Goal: Complete application form

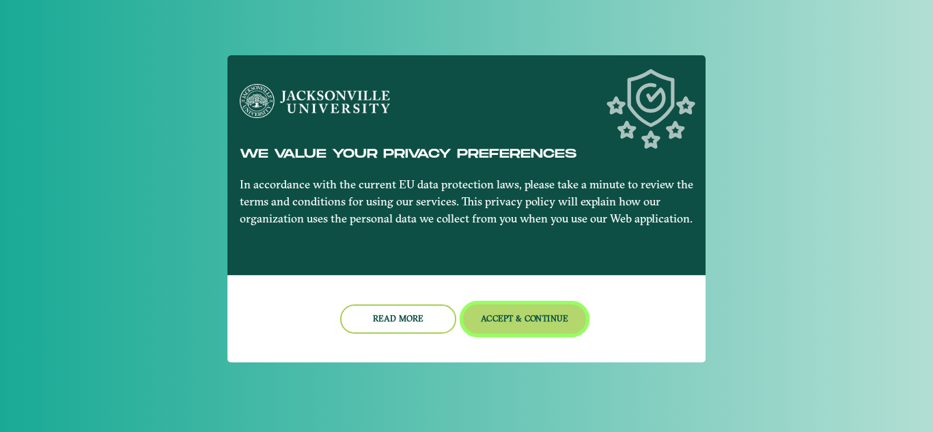
click at [507, 329] on button "Accept & Continue" at bounding box center [525, 319] width 124 height 29
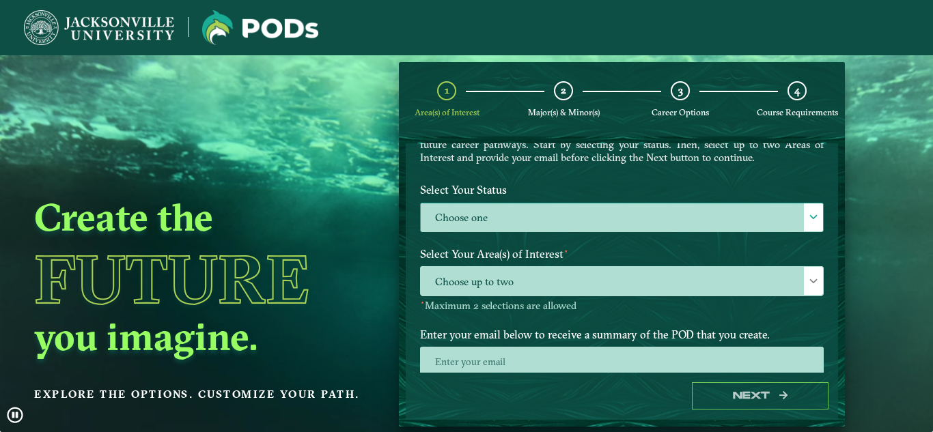
scroll to position [98, 0]
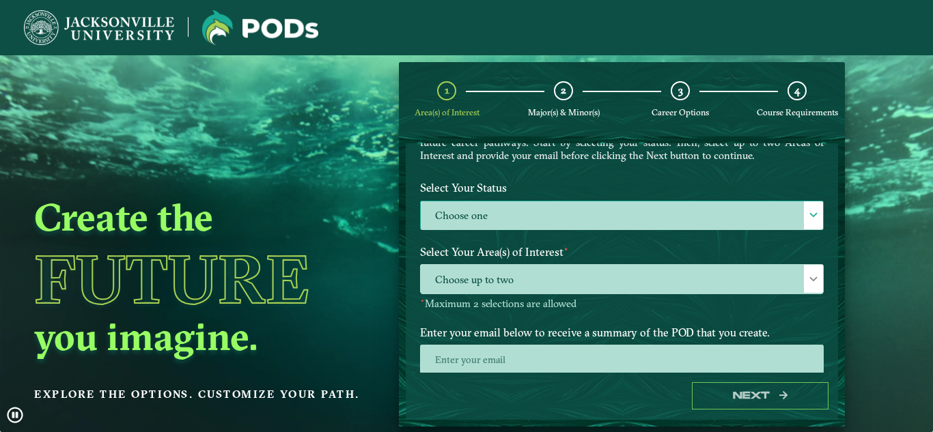
click at [500, 210] on label "Choose one" at bounding box center [622, 215] width 402 height 29
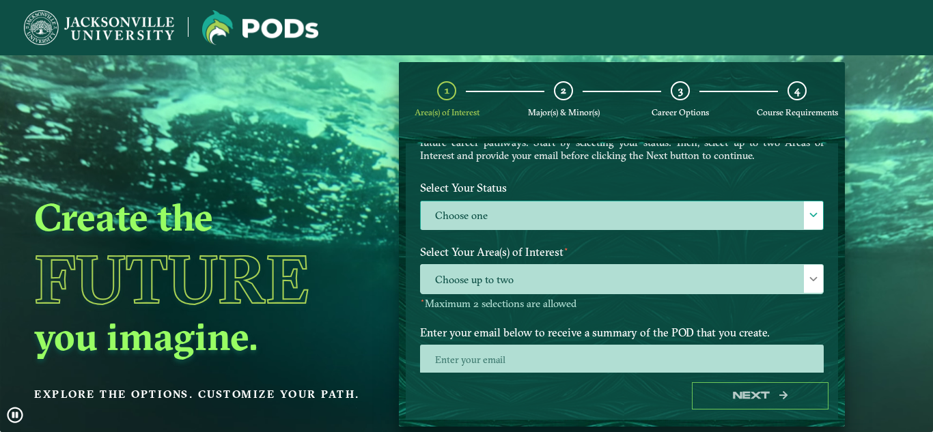
scroll to position [8, 63]
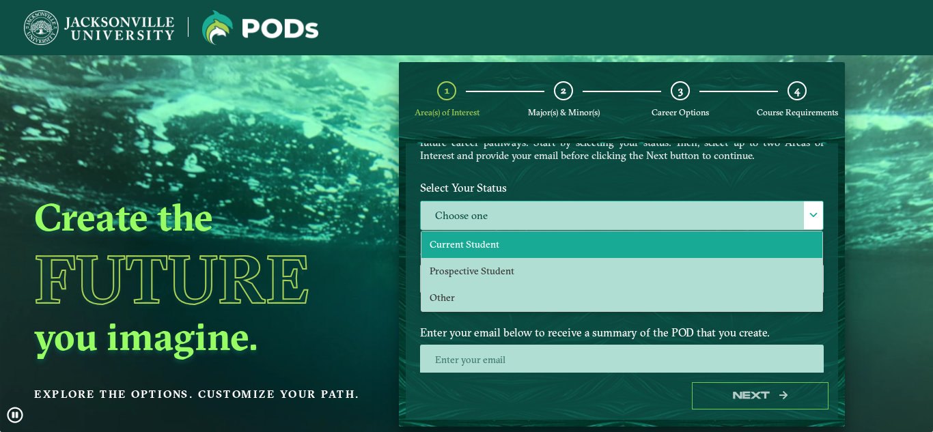
click at [490, 255] on li "Current Student" at bounding box center [621, 244] width 401 height 27
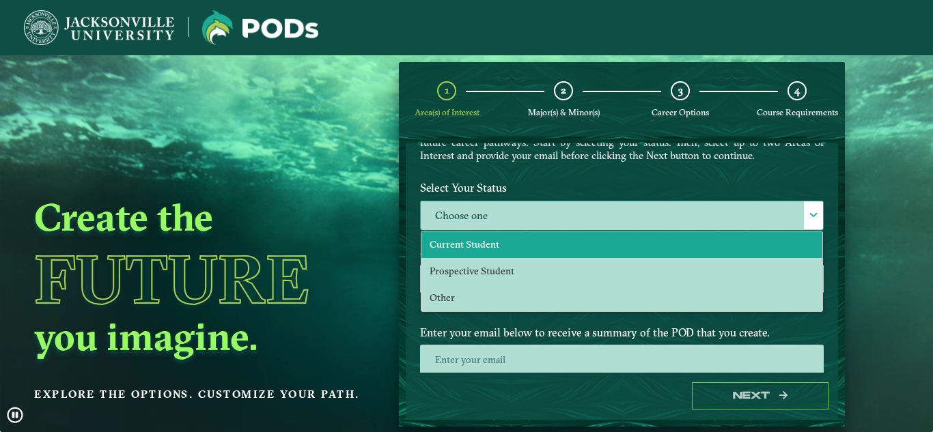
select select "[object Object]"
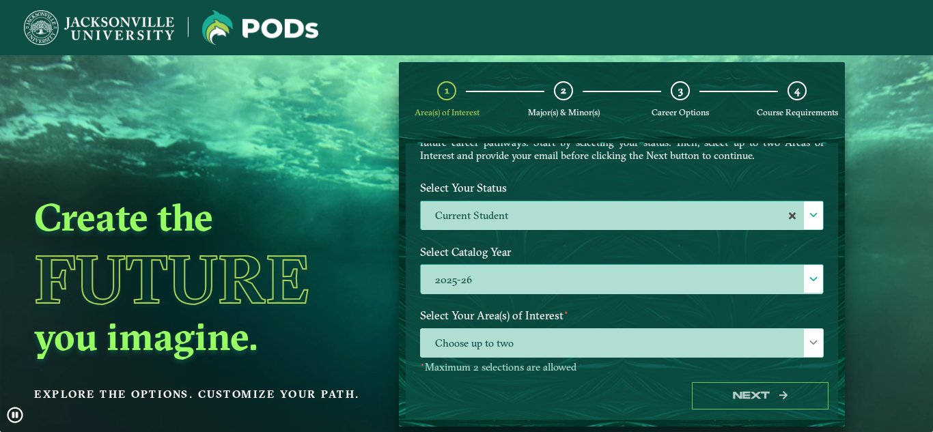
click at [490, 293] on label "2025-26" at bounding box center [622, 279] width 402 height 29
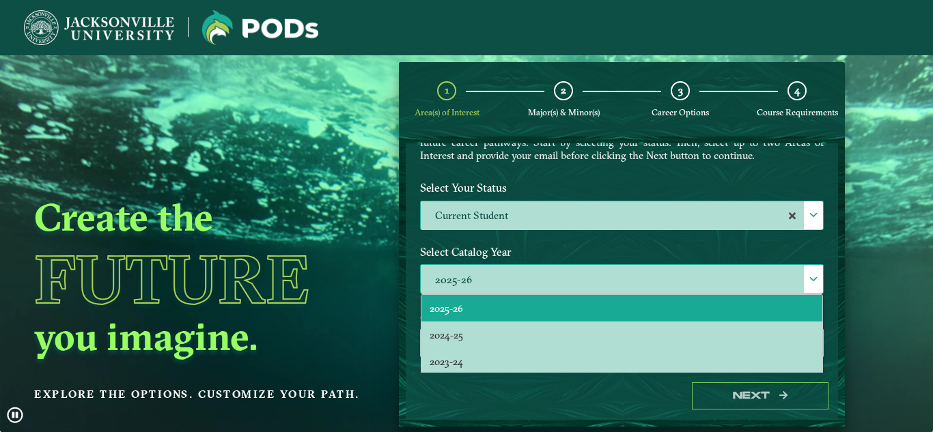
click at [485, 307] on li "2025-26" at bounding box center [621, 308] width 401 height 27
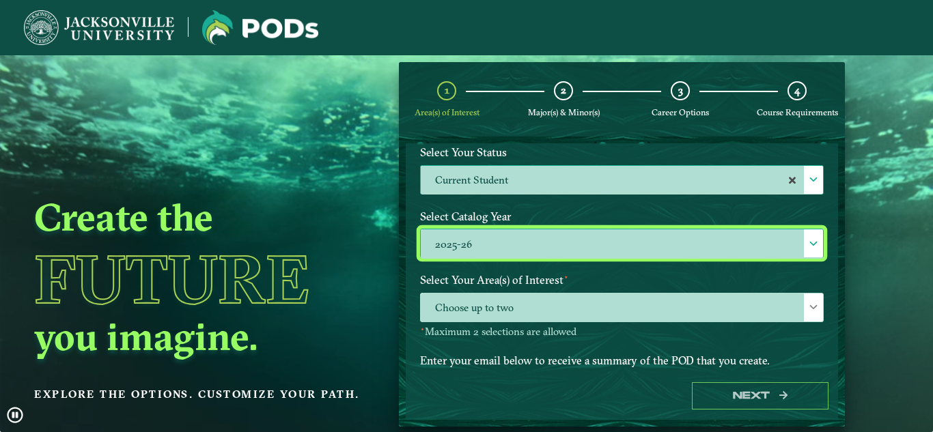
scroll to position [134, 0]
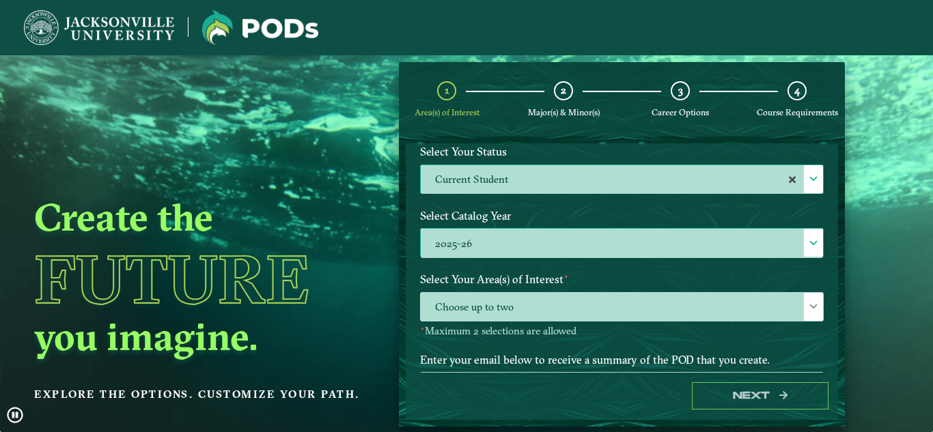
click at [485, 307] on span "Choose up to two" at bounding box center [622, 307] width 402 height 29
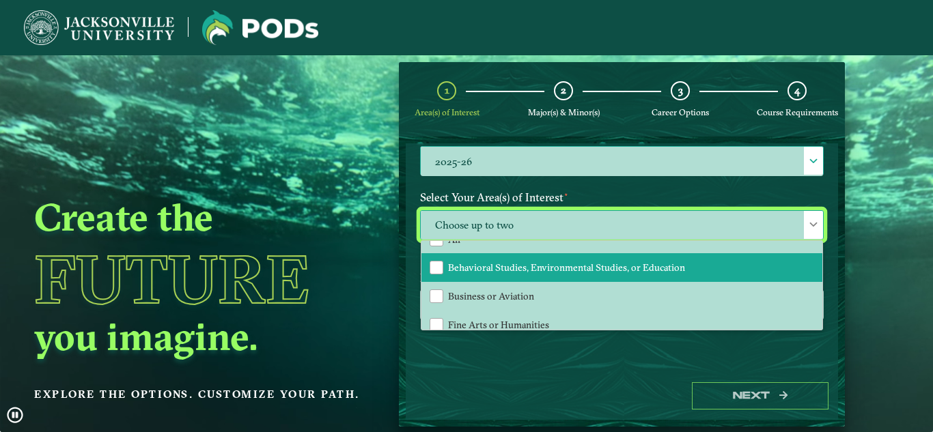
scroll to position [18, 0]
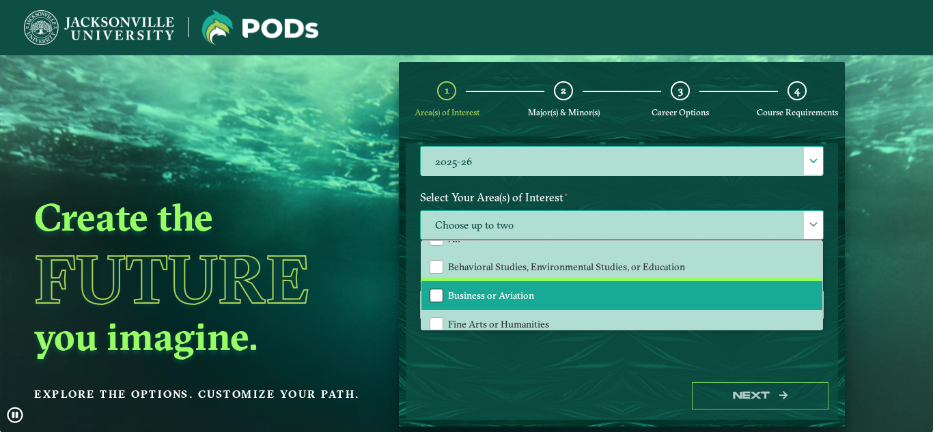
click at [435, 295] on div "Business or Aviation" at bounding box center [436, 296] width 14 height 14
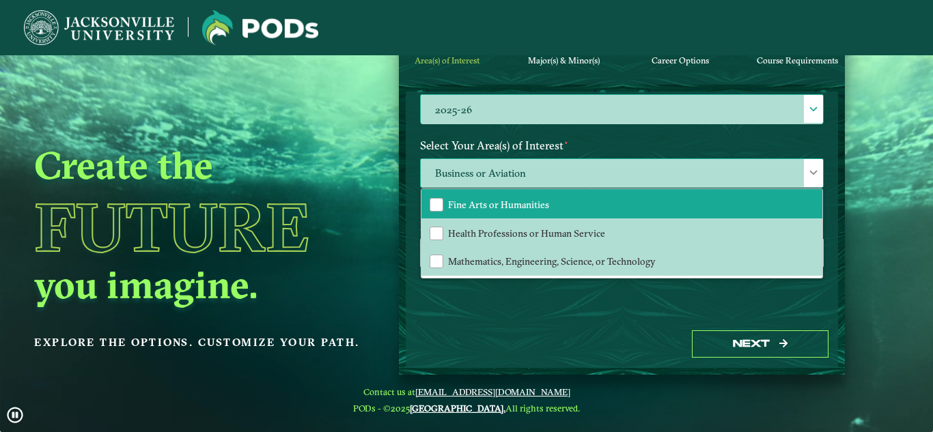
scroll to position [55, 0]
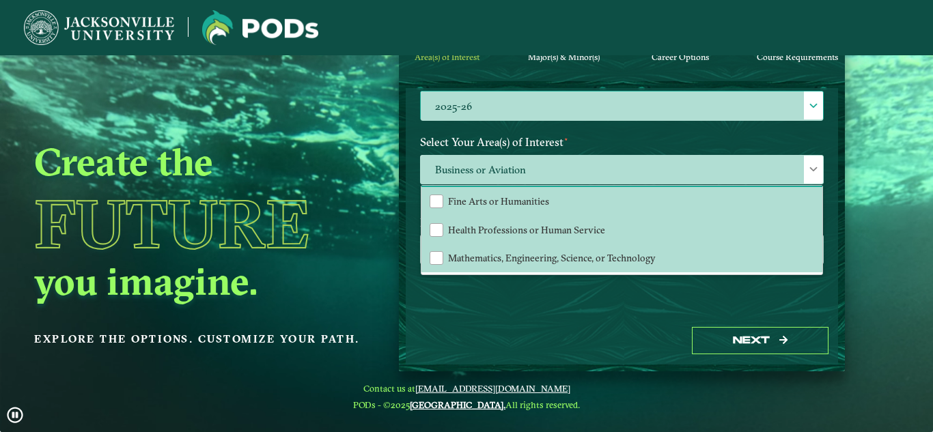
click at [505, 326] on div "Next" at bounding box center [622, 341] width 432 height 47
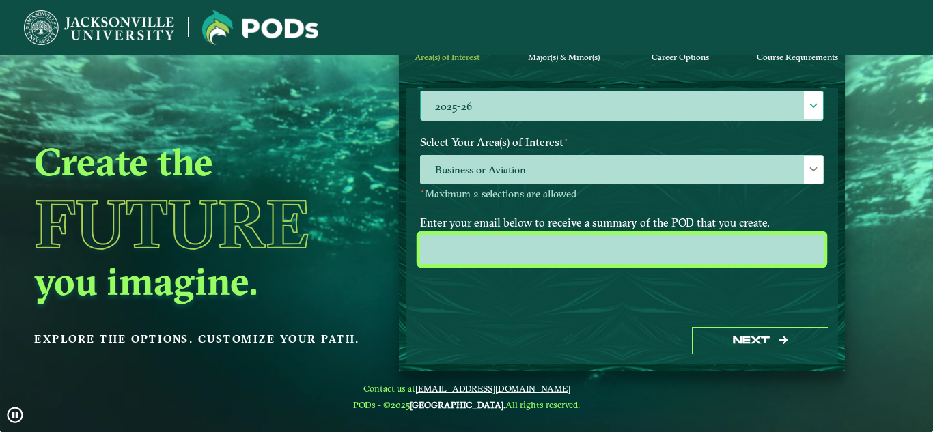
click at [477, 254] on input "email" at bounding box center [622, 249] width 404 height 29
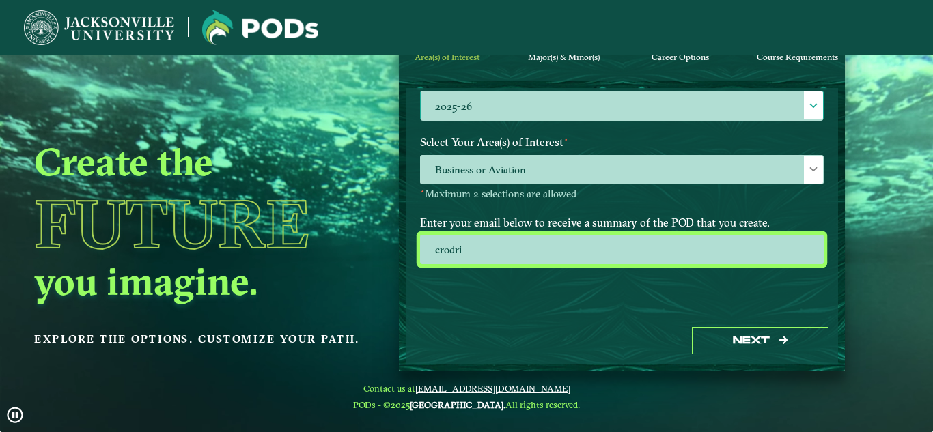
type input "[EMAIL_ADDRESS][DOMAIN_NAME]"
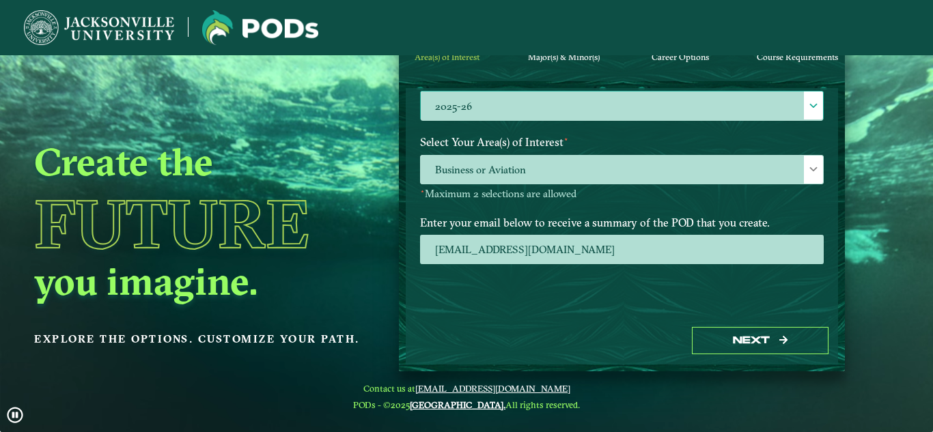
click at [748, 355] on div "Next" at bounding box center [622, 341] width 432 height 47
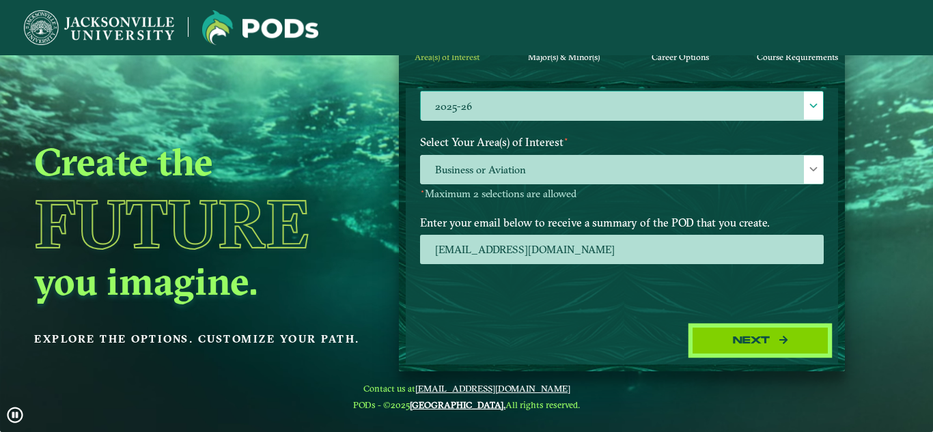
click at [737, 344] on button "Next" at bounding box center [760, 341] width 137 height 28
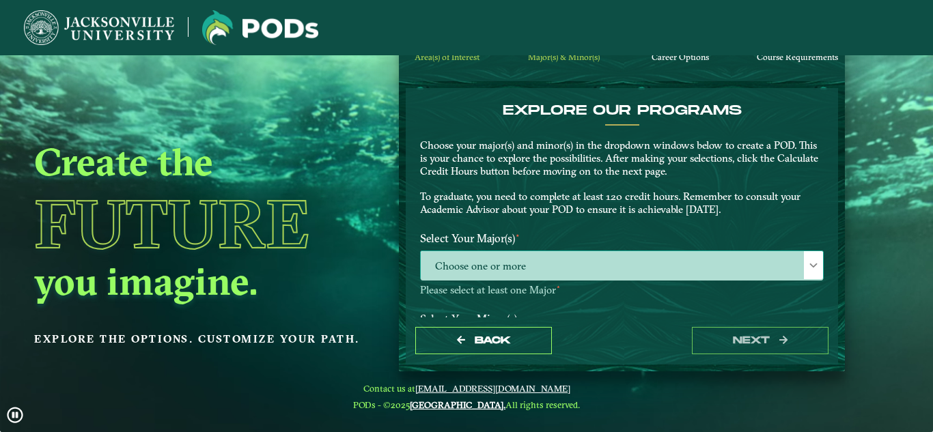
click at [602, 262] on span "Choose one or more" at bounding box center [622, 265] width 402 height 29
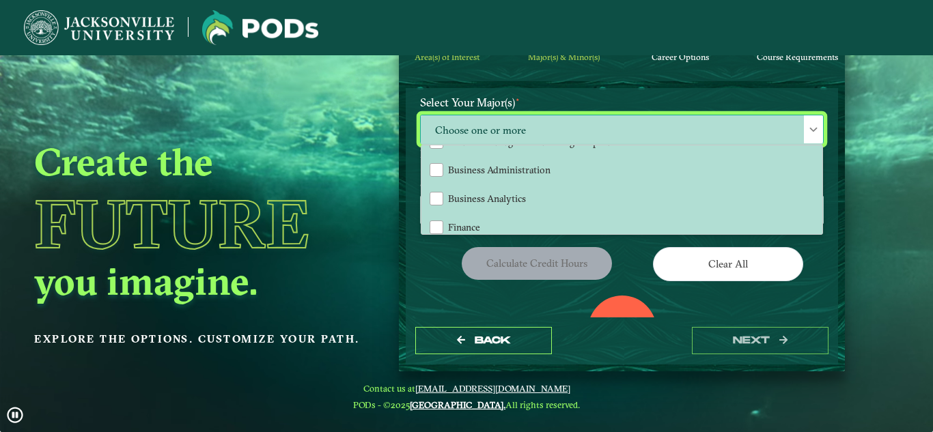
scroll to position [79, 0]
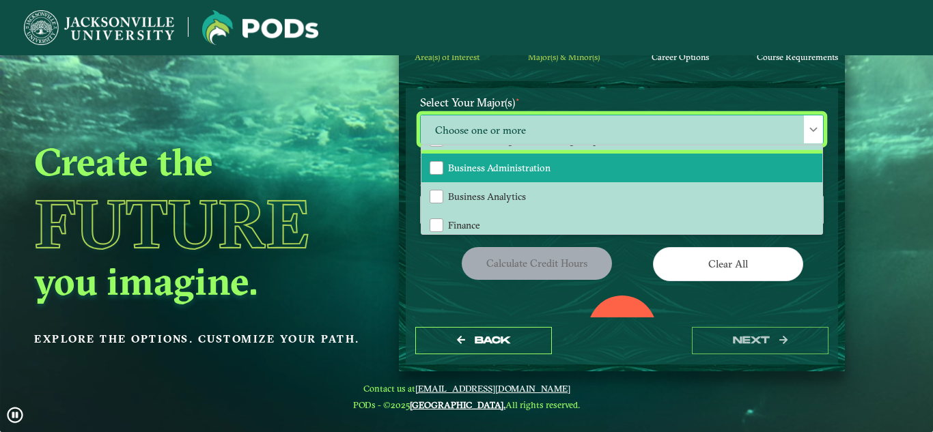
click at [426, 167] on li "Business Administration" at bounding box center [621, 168] width 401 height 29
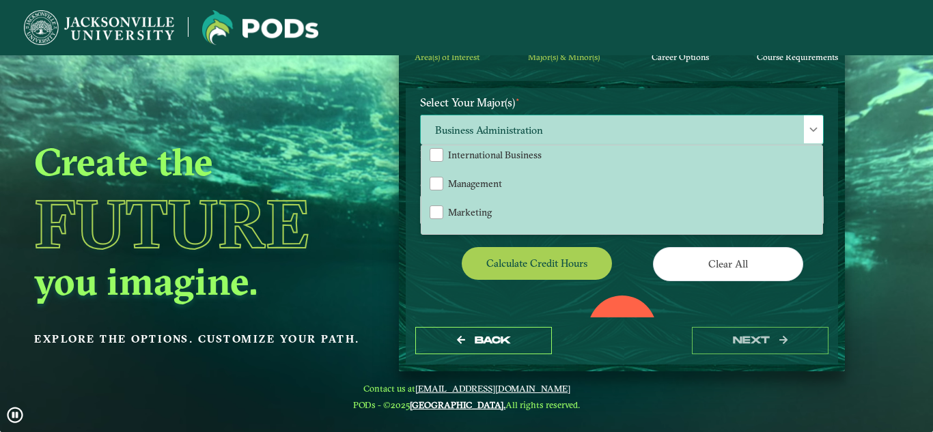
scroll to position [177, 0]
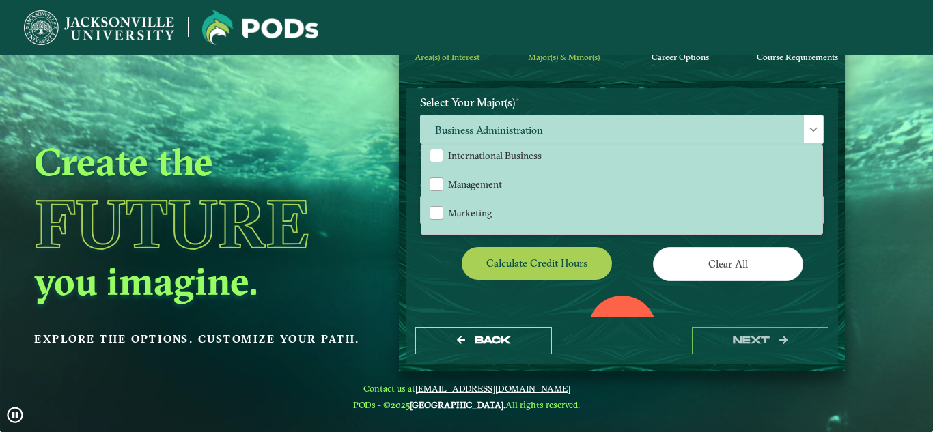
click at [447, 268] on div "Calculate credit hours" at bounding box center [516, 266] width 212 height 38
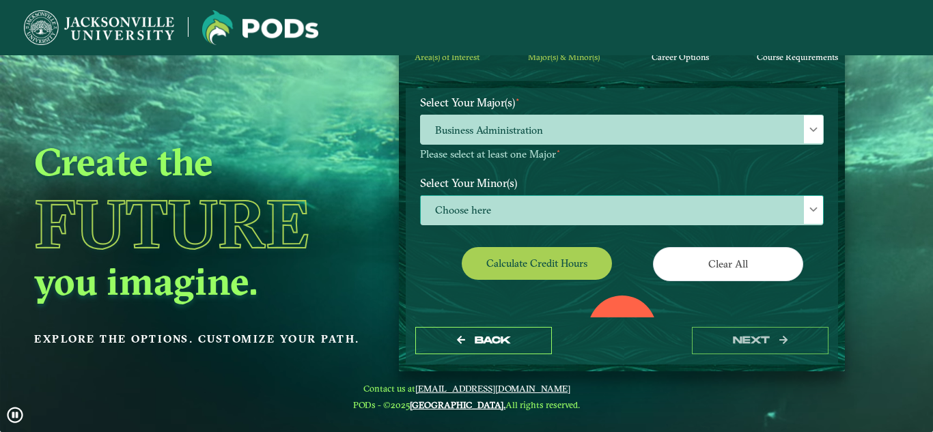
click at [476, 213] on span "Choose here" at bounding box center [622, 210] width 402 height 29
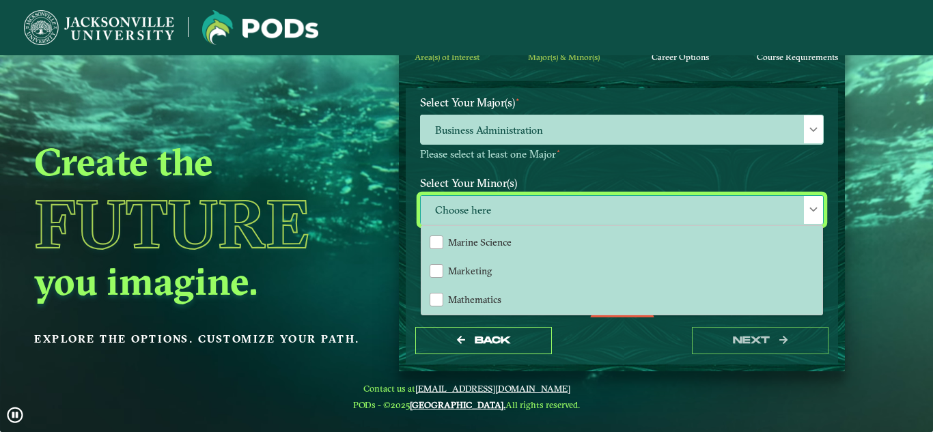
scroll to position [940, 0]
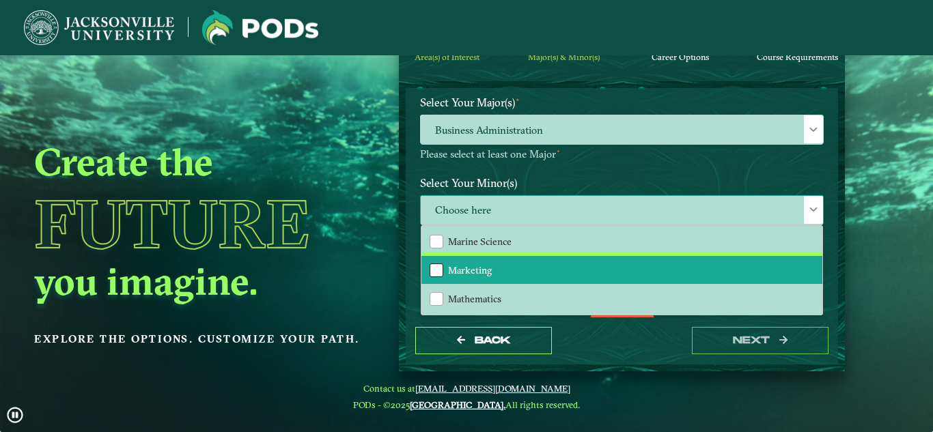
click at [433, 270] on div "Marketing" at bounding box center [436, 271] width 14 height 14
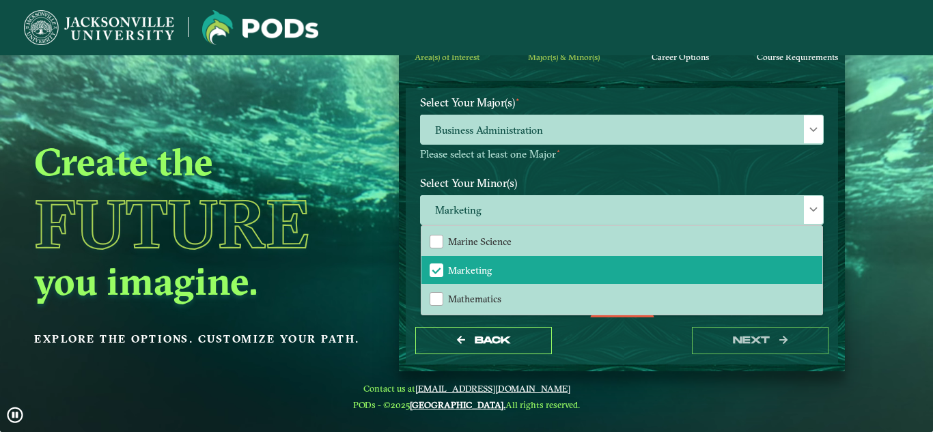
click at [620, 345] on div "Back next" at bounding box center [622, 341] width 432 height 47
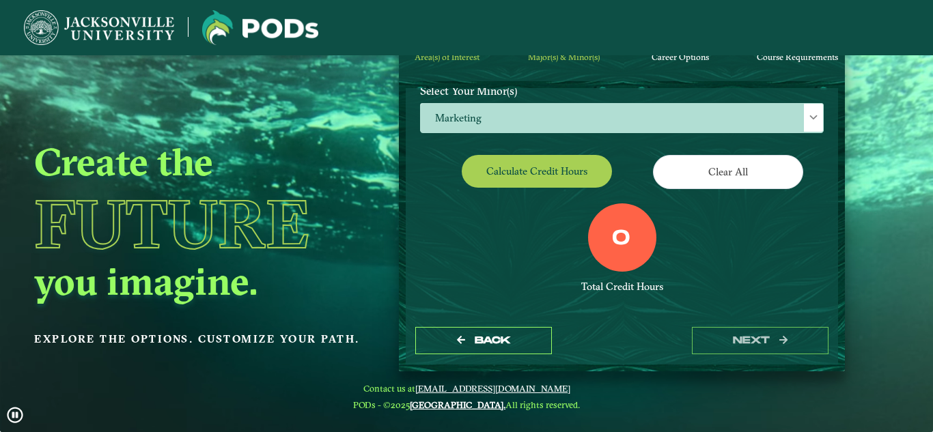
scroll to position [234, 0]
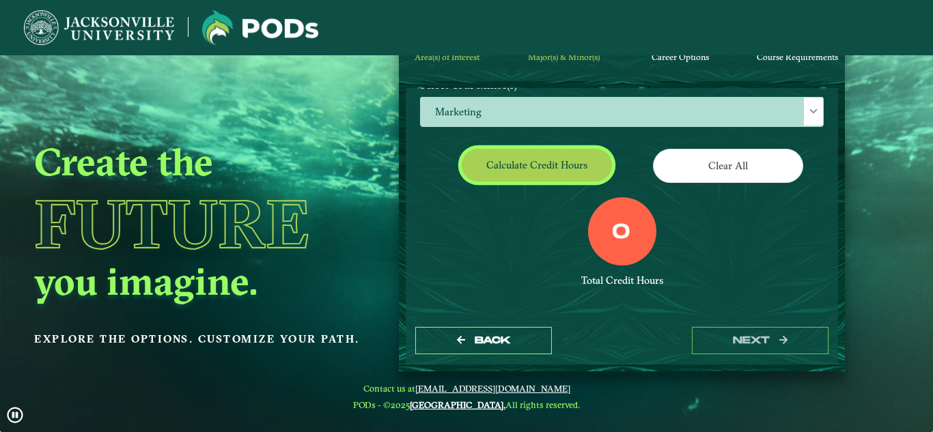
click at [565, 171] on button "Calculate credit hours" at bounding box center [537, 165] width 150 height 32
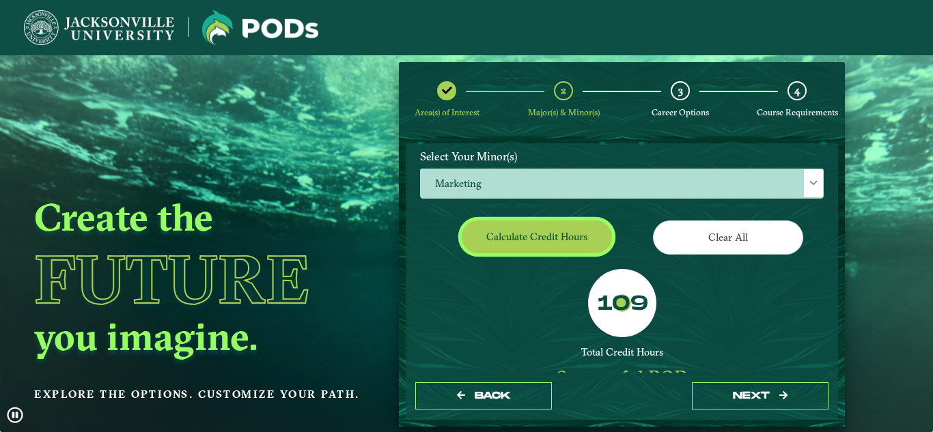
scroll to position [216, 0]
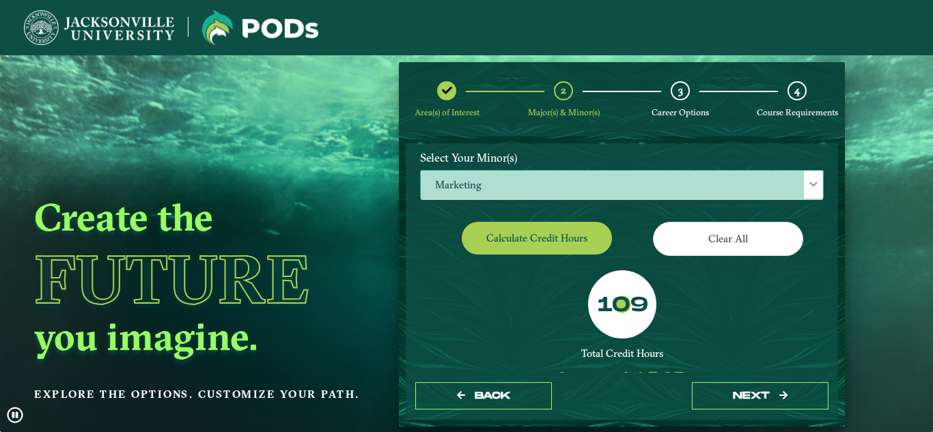
click at [621, 189] on span "Marketing" at bounding box center [622, 185] width 402 height 29
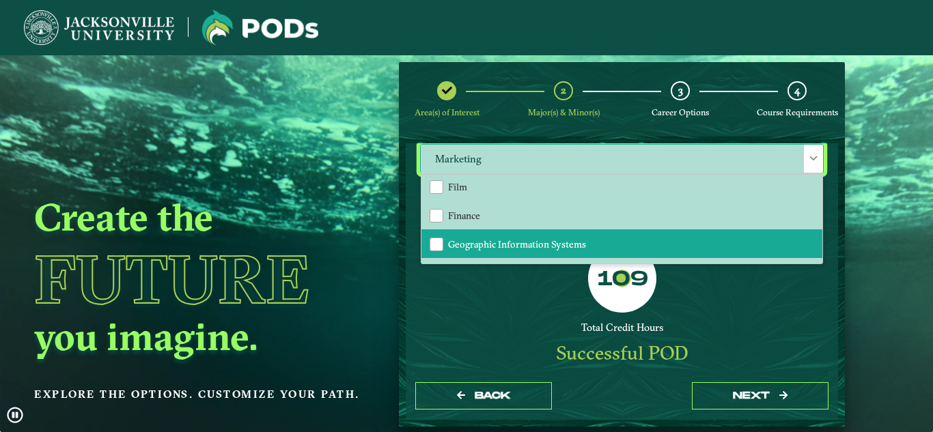
scroll to position [658, 0]
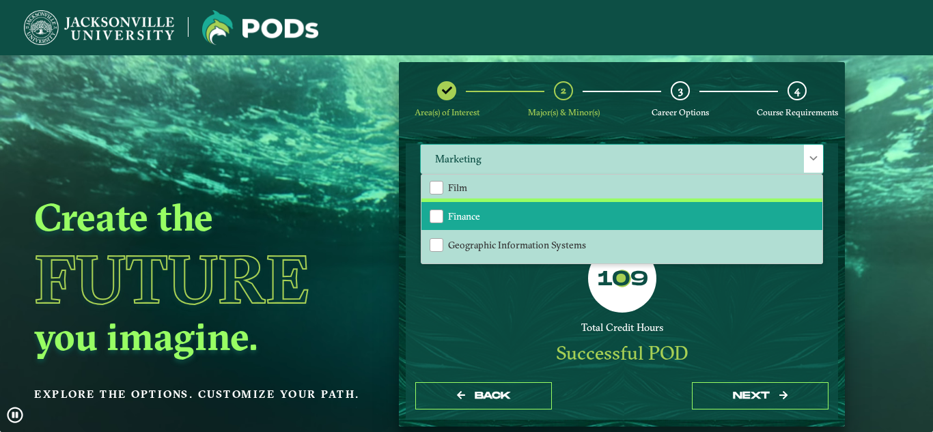
click at [449, 225] on li "Finance" at bounding box center [621, 216] width 401 height 29
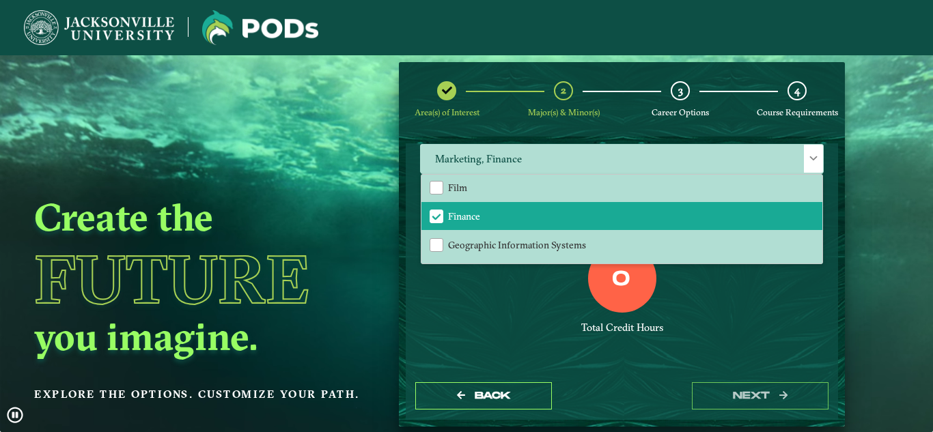
click at [511, 320] on div "0 Total Credit Hours" at bounding box center [622, 302] width 424 height 116
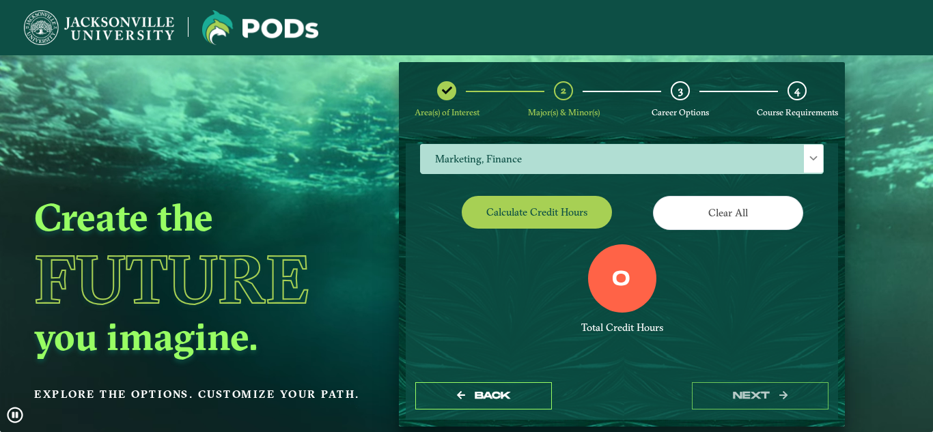
click at [617, 293] on div "0" at bounding box center [622, 278] width 68 height 68
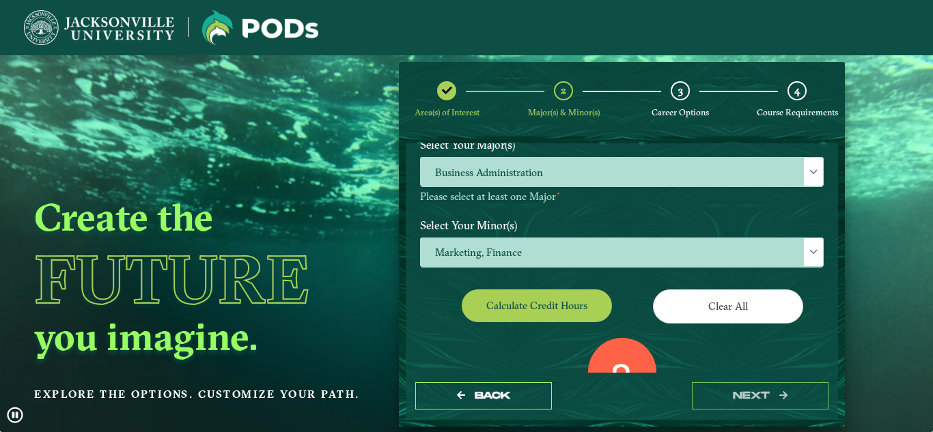
scroll to position [145, 0]
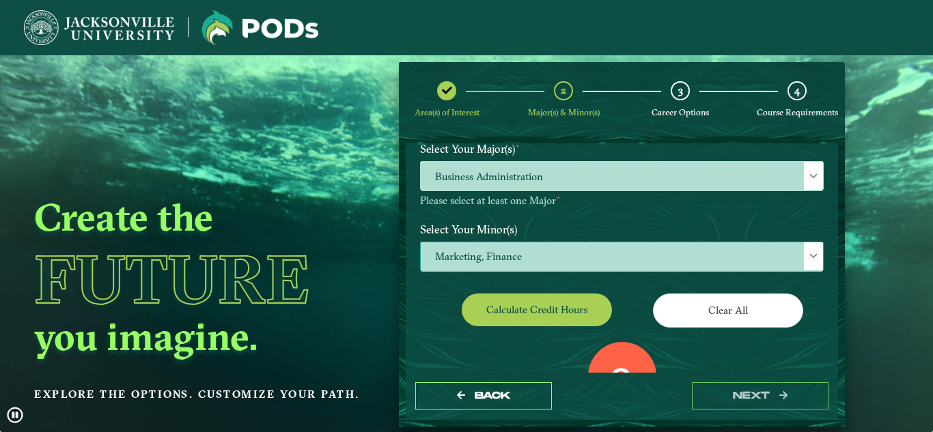
click at [591, 251] on span "Marketing, Finance" at bounding box center [622, 256] width 402 height 29
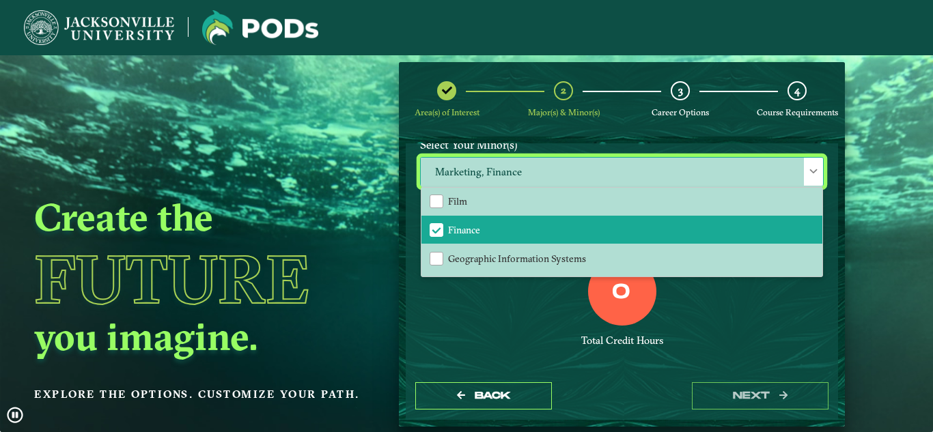
scroll to position [658, 0]
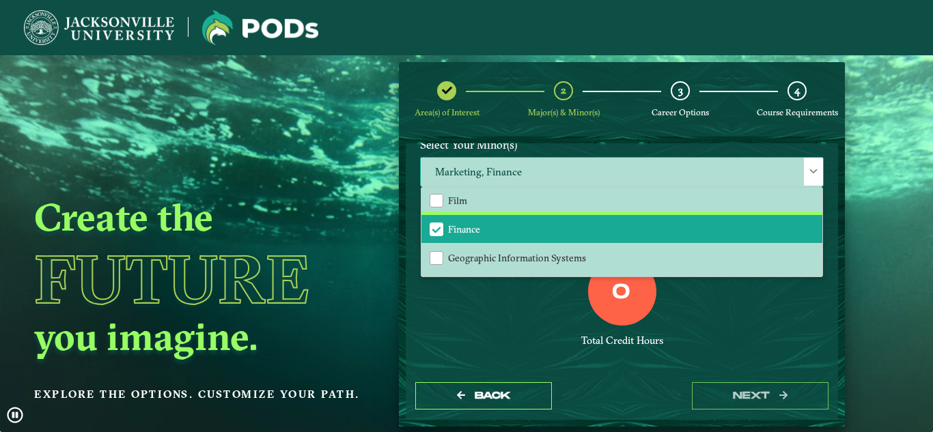
click at [489, 216] on li "Finance" at bounding box center [621, 229] width 401 height 29
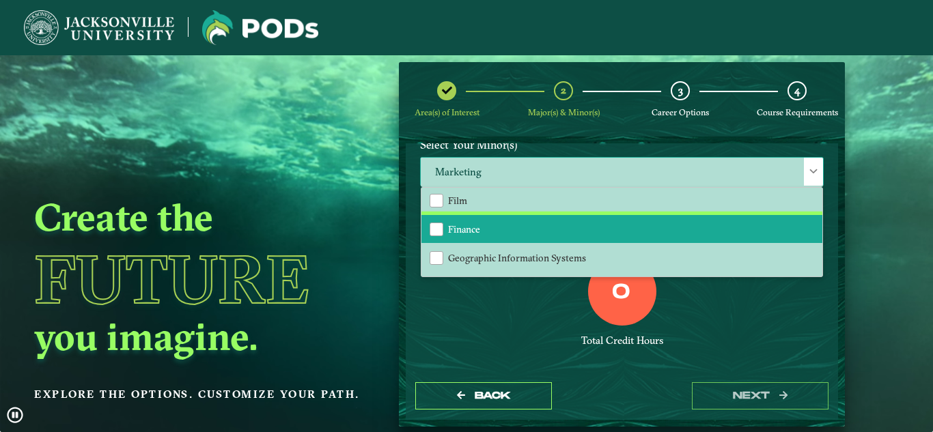
click at [486, 222] on li "Finance" at bounding box center [621, 229] width 401 height 29
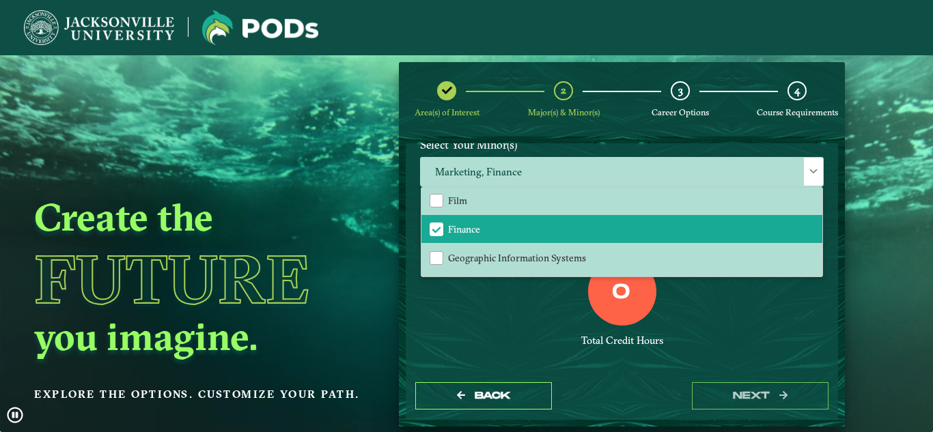
click at [644, 348] on div "0 Total Credit Hours" at bounding box center [622, 315] width 424 height 116
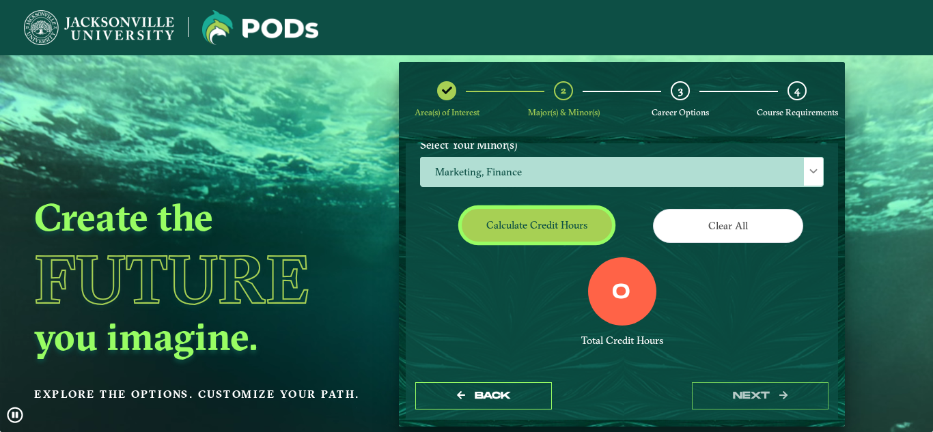
click at [535, 231] on button "Calculate credit hours" at bounding box center [537, 225] width 150 height 32
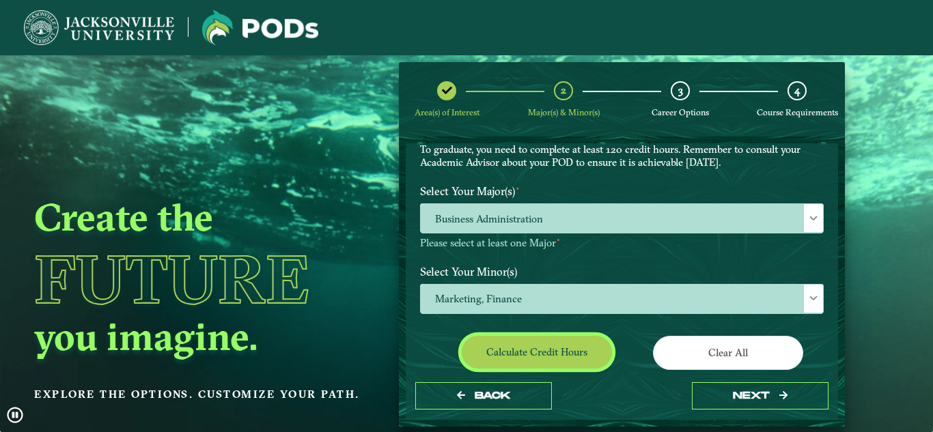
scroll to position [106, 0]
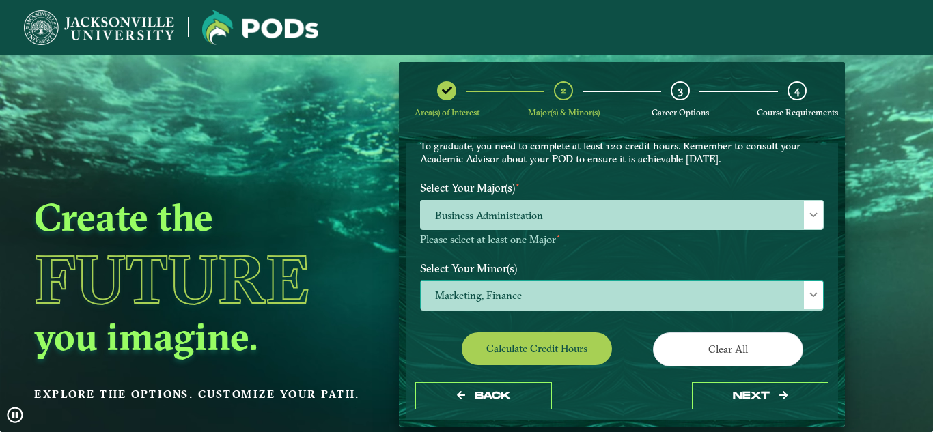
click at [555, 300] on span "Marketing, Finance" at bounding box center [622, 295] width 402 height 29
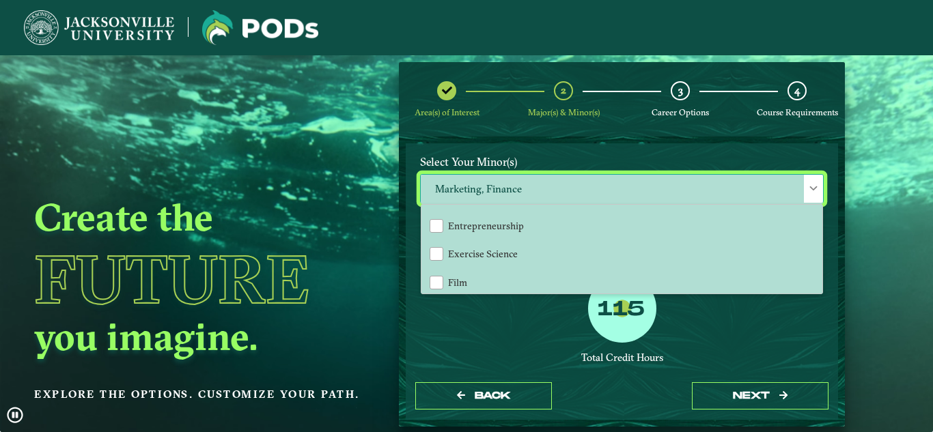
scroll to position [594, 0]
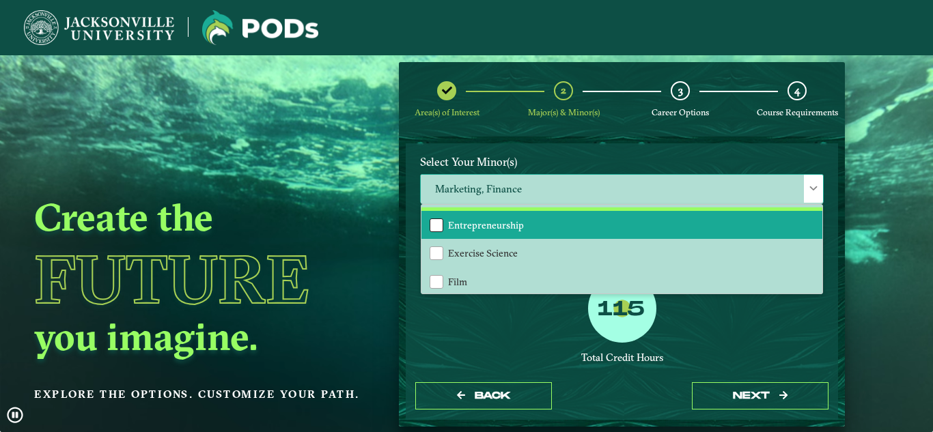
click at [441, 227] on div "Entrepreneurship" at bounding box center [436, 225] width 14 height 14
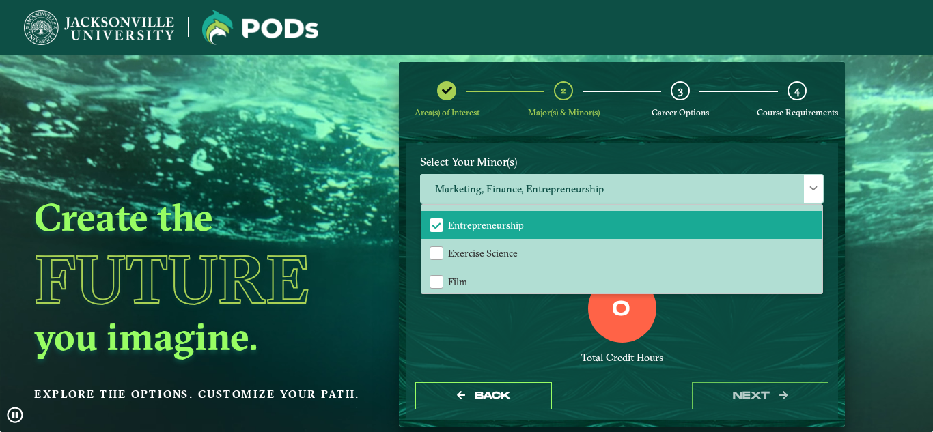
click at [675, 345] on div "0 Total Credit Hours" at bounding box center [622, 332] width 424 height 116
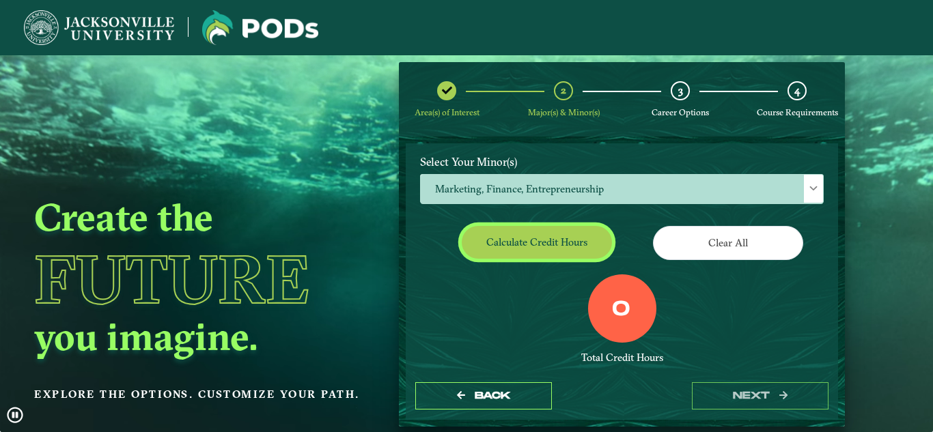
click at [542, 247] on button "Calculate credit hours" at bounding box center [537, 242] width 150 height 32
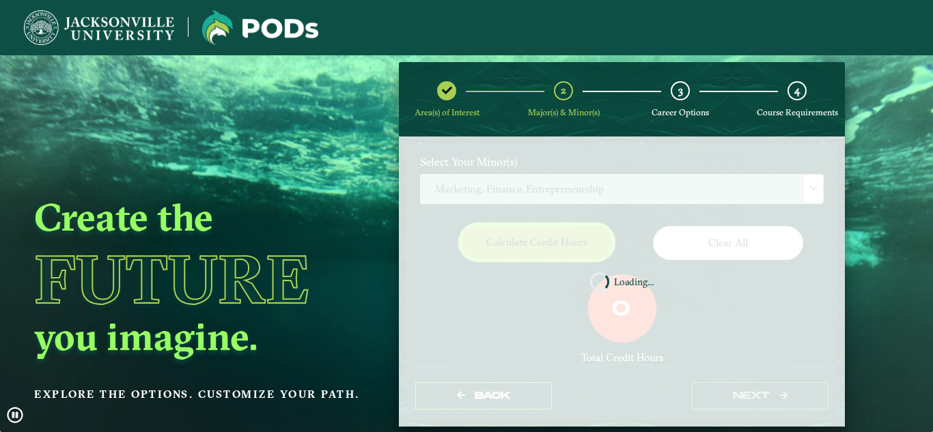
scroll to position [204, 0]
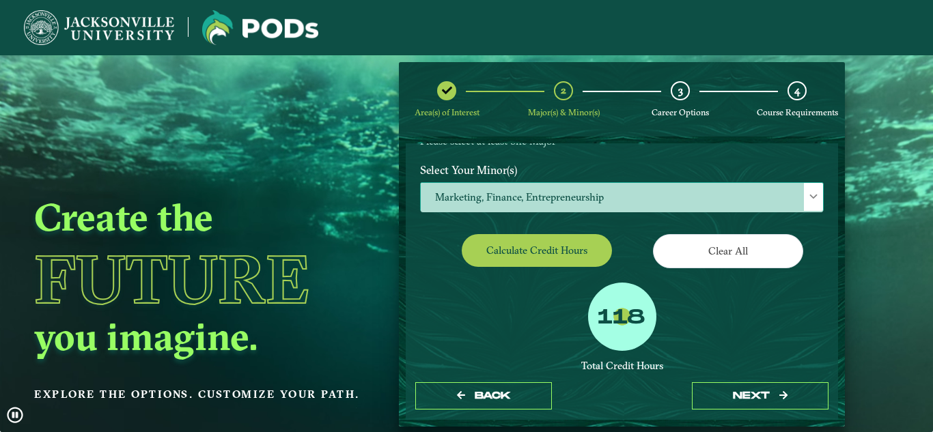
click at [749, 183] on span "Marketing, Finance, Entrepreneurship" at bounding box center [622, 197] width 402 height 29
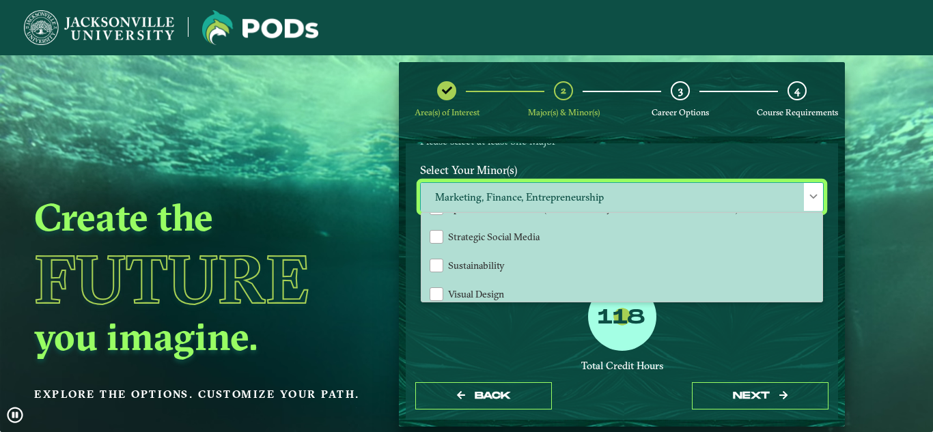
scroll to position [1417, 0]
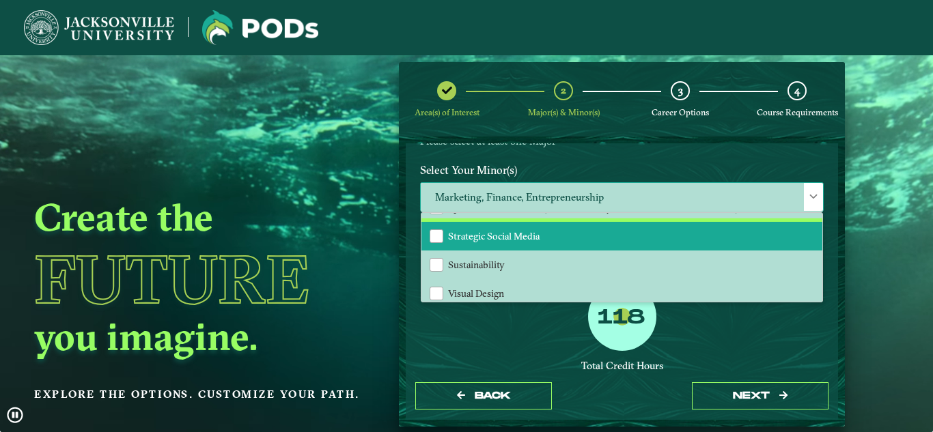
click at [445, 235] on li "Strategic Social Media" at bounding box center [621, 236] width 401 height 29
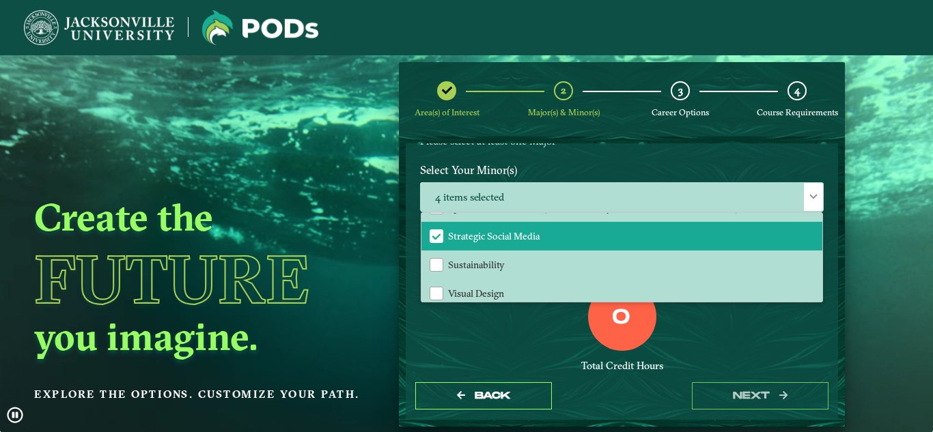
click at [571, 383] on div "Back next" at bounding box center [622, 396] width 432 height 47
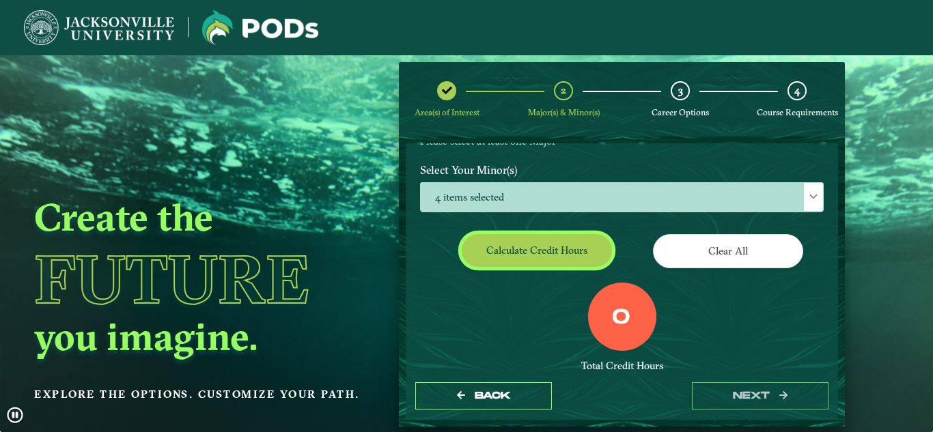
click at [532, 261] on button "Calculate credit hours" at bounding box center [537, 250] width 150 height 32
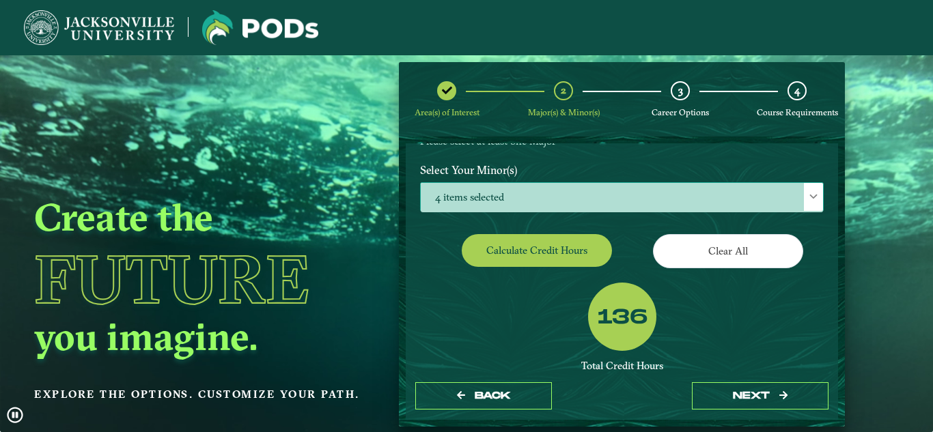
click at [533, 186] on span "4 items selected" at bounding box center [622, 197] width 402 height 29
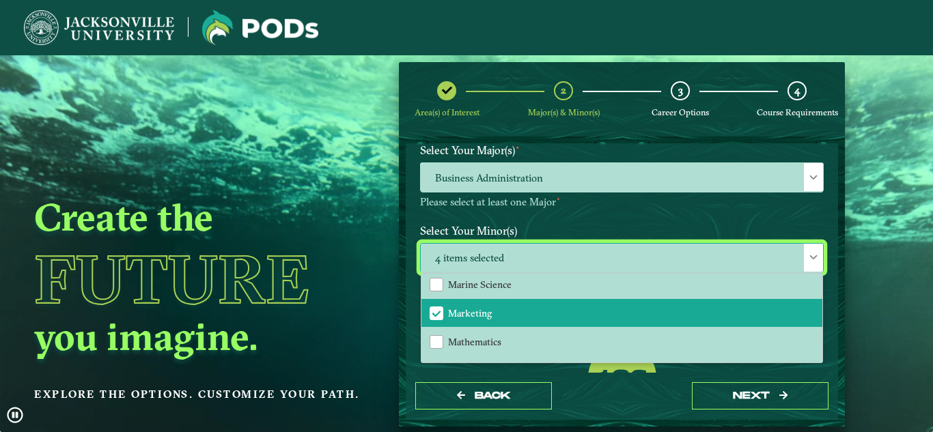
scroll to position [944, 0]
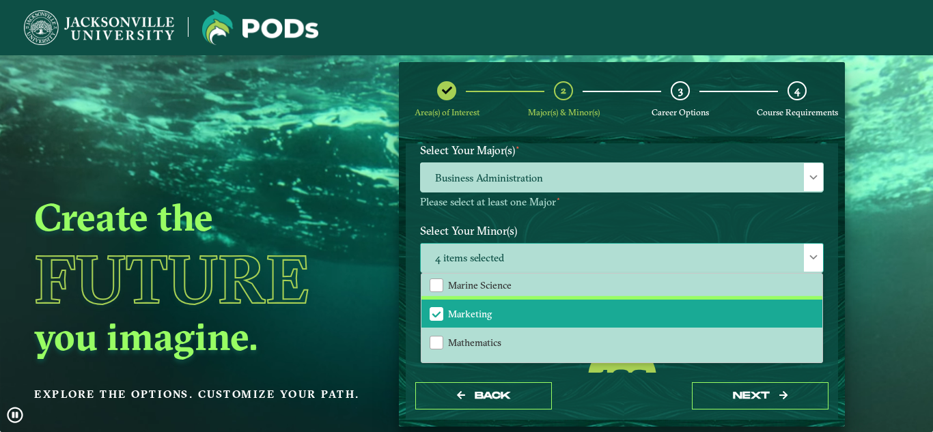
click at [439, 307] on div "Marketing" at bounding box center [436, 314] width 14 height 14
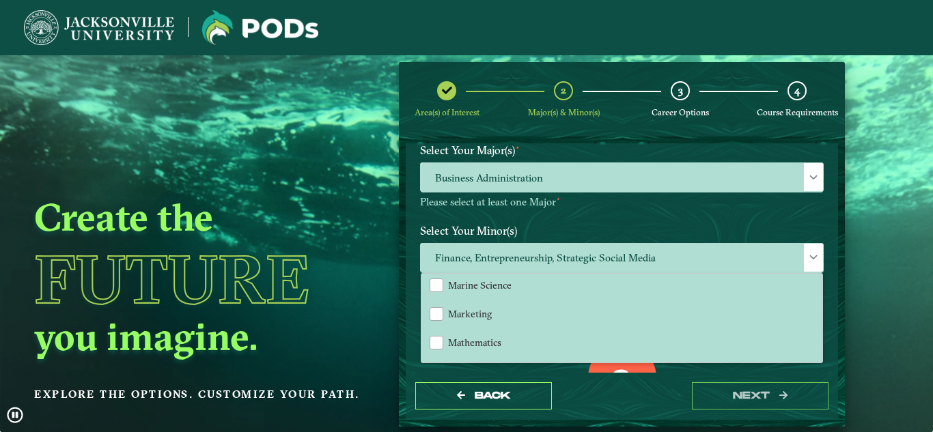
click at [647, 376] on div "Back next" at bounding box center [622, 396] width 432 height 47
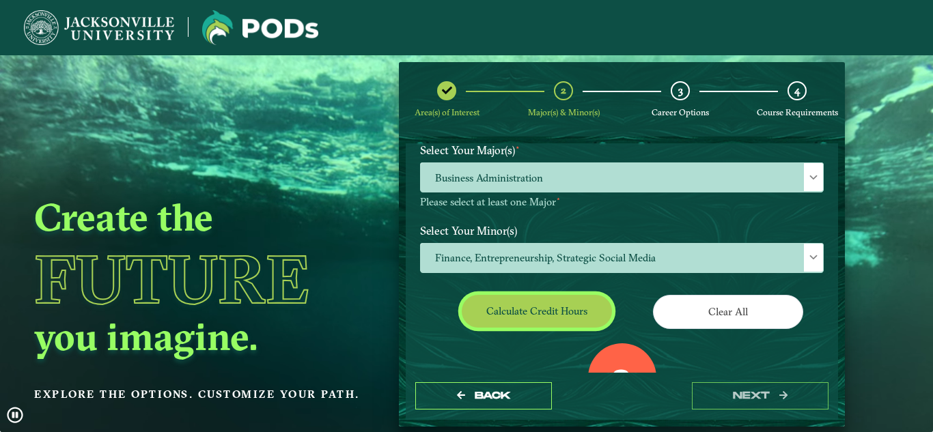
click at [532, 300] on button "Calculate credit hours" at bounding box center [537, 311] width 150 height 32
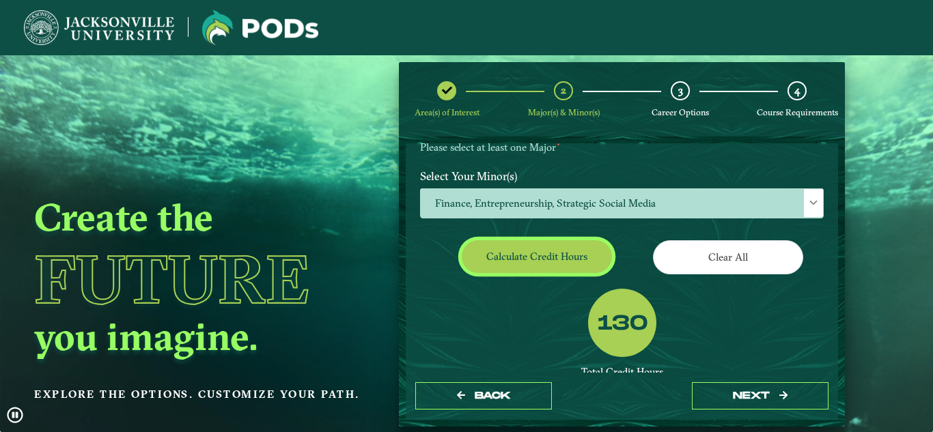
scroll to position [197, 0]
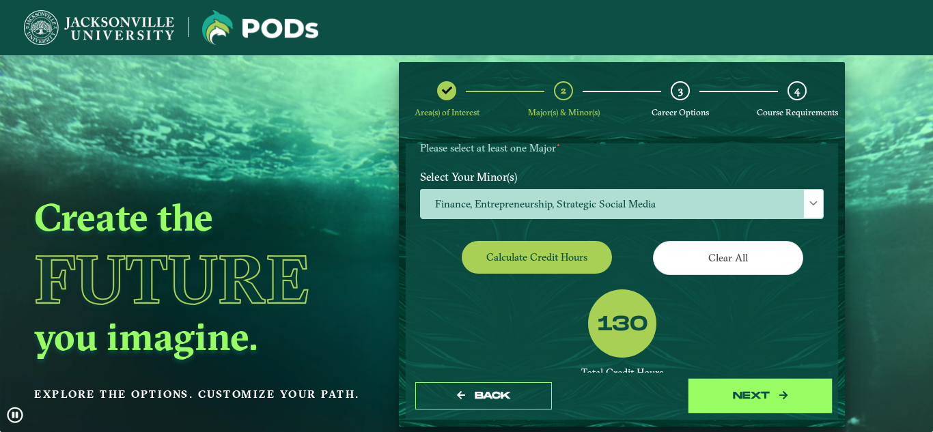
click at [737, 389] on button "next" at bounding box center [760, 396] width 137 height 28
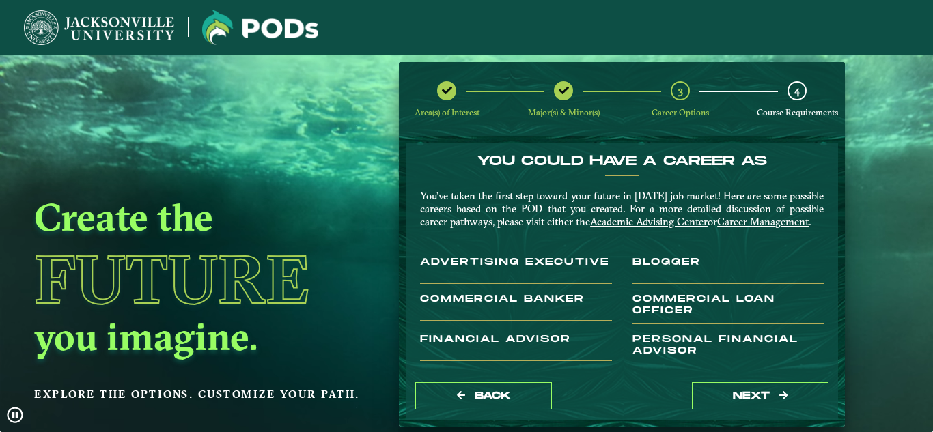
scroll to position [1, 0]
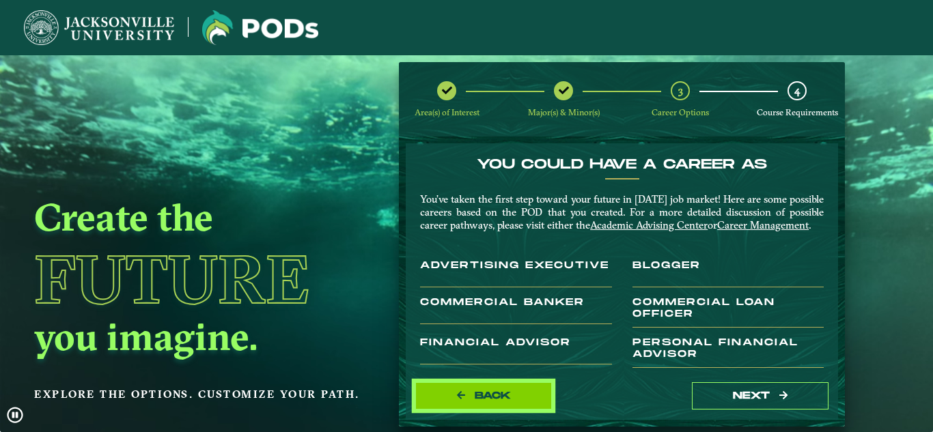
click at [498, 400] on span "Back" at bounding box center [493, 396] width 36 height 12
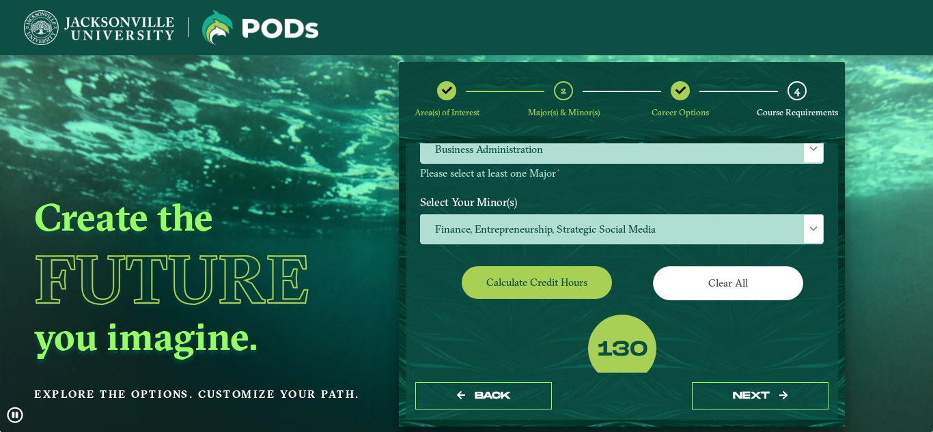
scroll to position [175, 0]
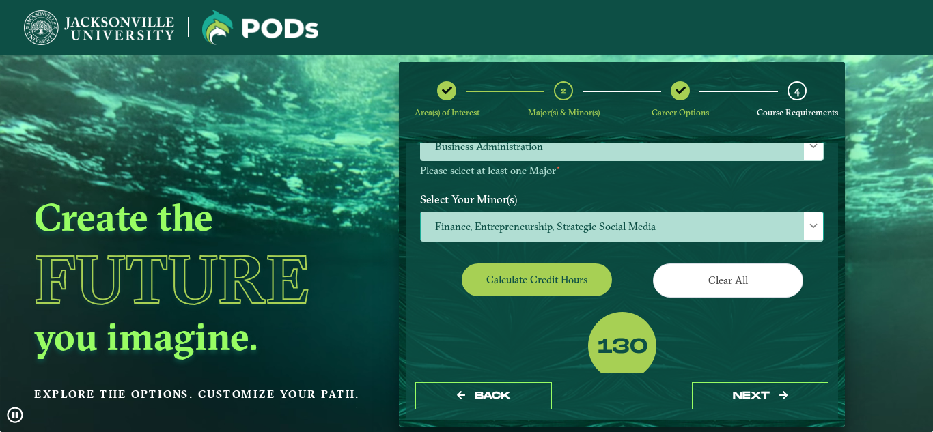
click at [574, 231] on span "Finance, Entrepreneurship, Strategic Social Media" at bounding box center [622, 226] width 402 height 29
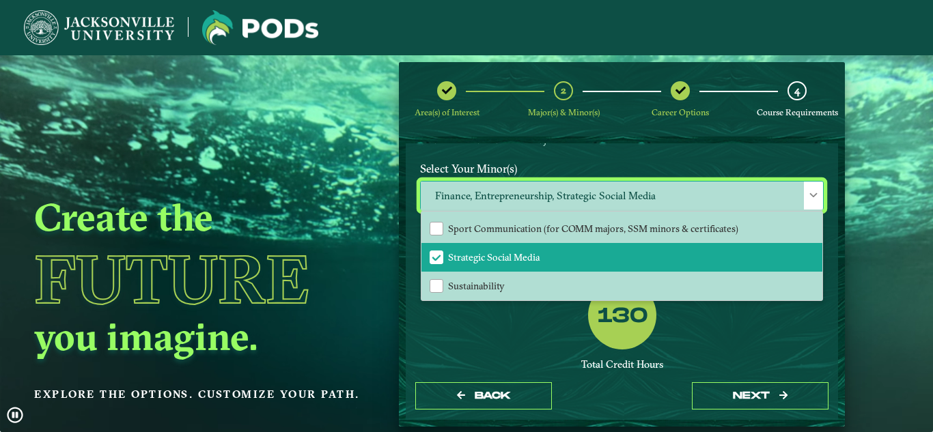
scroll to position [1396, 0]
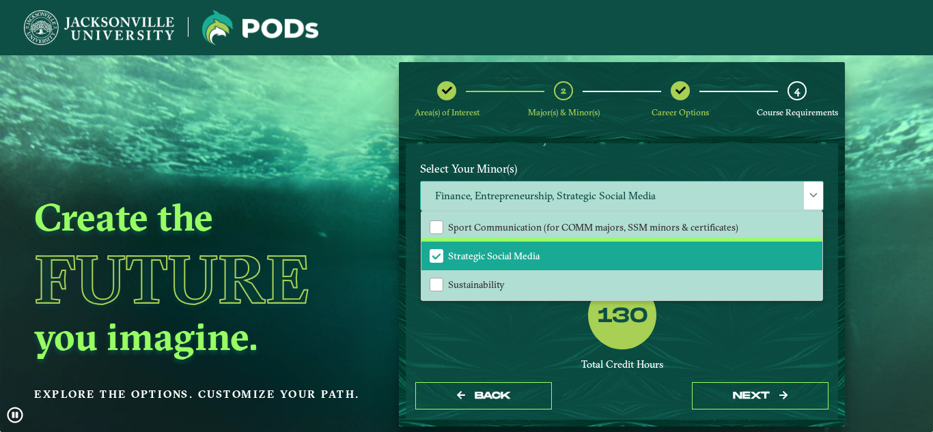
click at [516, 248] on li "Strategic Social Media" at bounding box center [621, 256] width 401 height 29
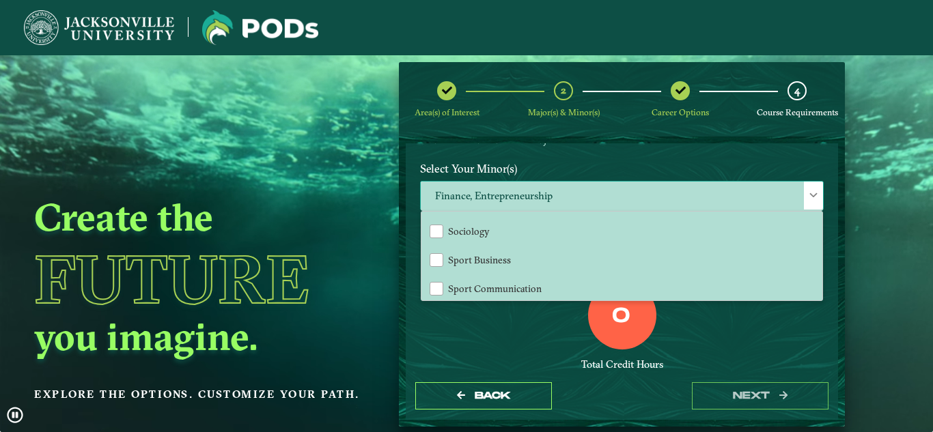
scroll to position [1304, 0]
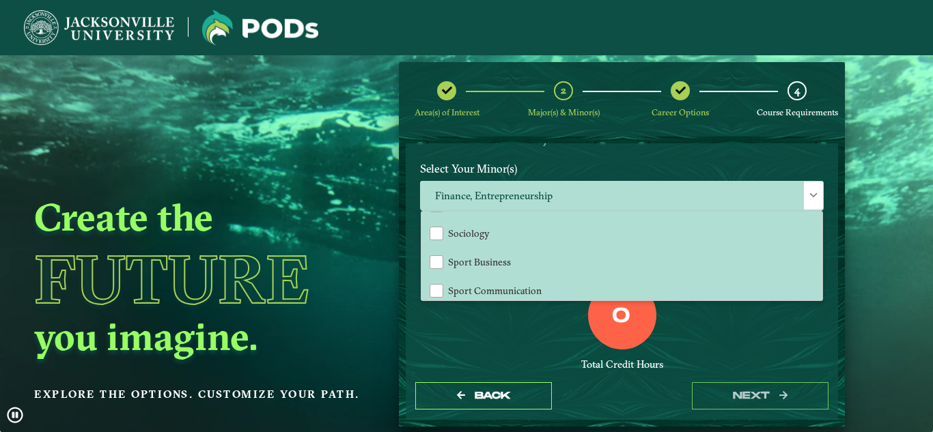
click at [538, 356] on div "0 Total Credit Hours" at bounding box center [622, 339] width 424 height 116
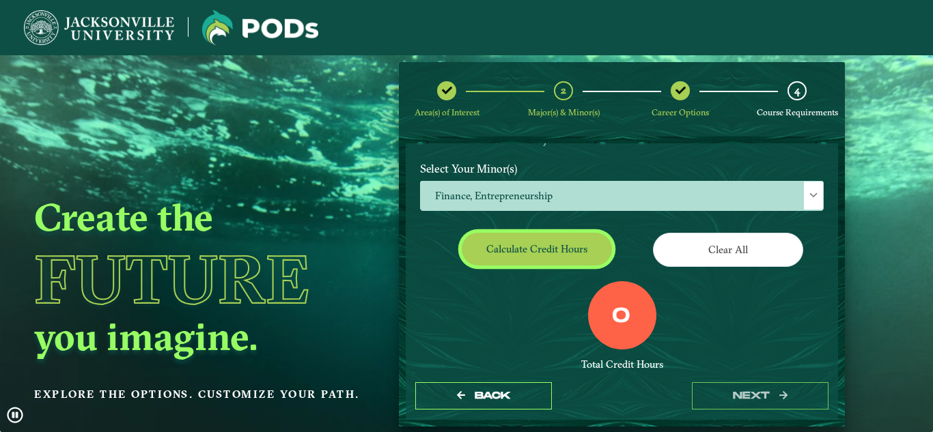
click at [524, 251] on button "Calculate credit hours" at bounding box center [537, 249] width 150 height 32
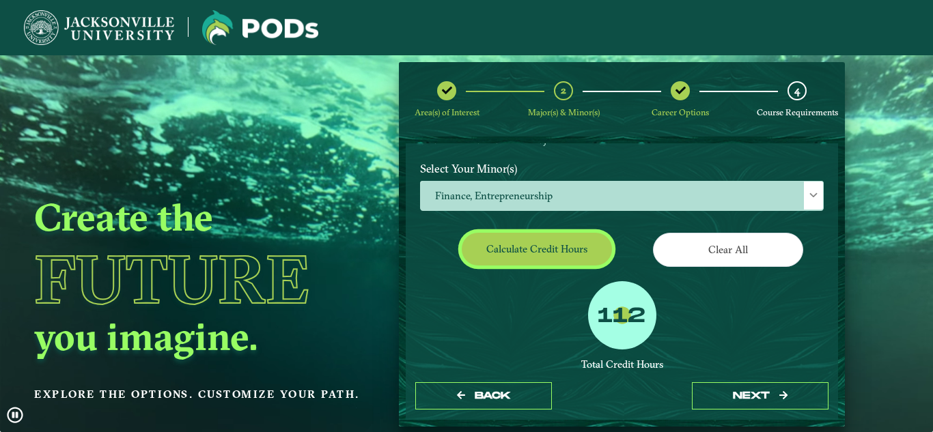
scroll to position [204, 0]
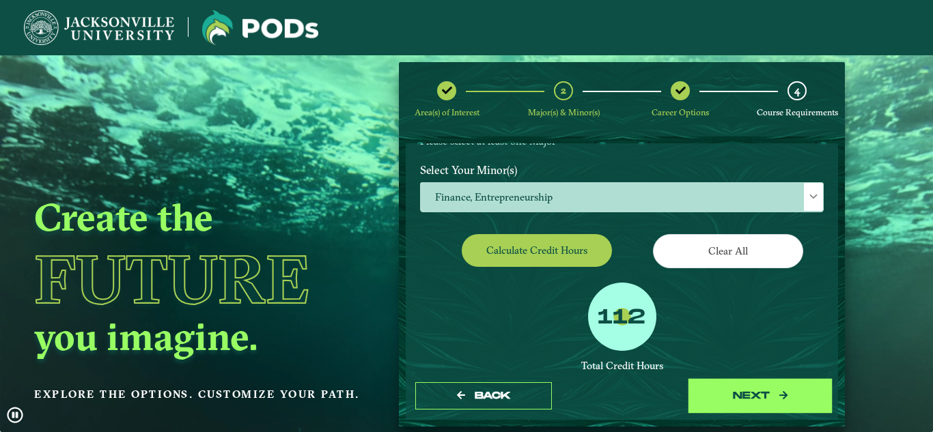
click at [716, 401] on button "next" at bounding box center [760, 396] width 137 height 28
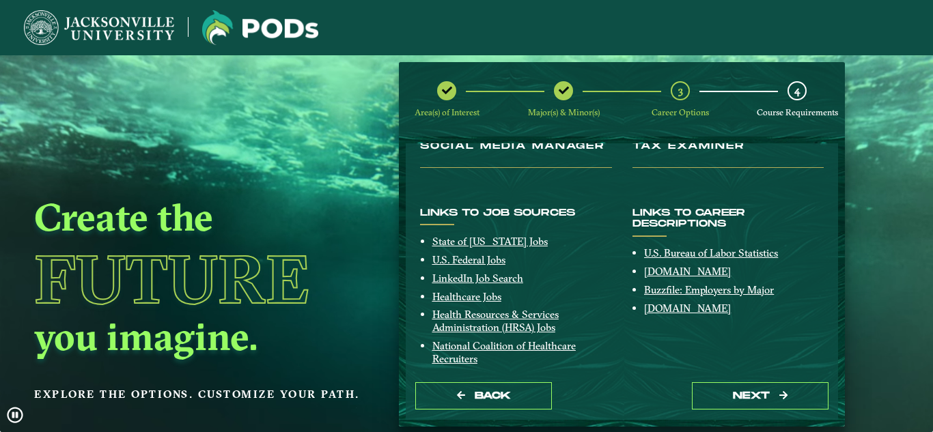
scroll to position [346, 0]
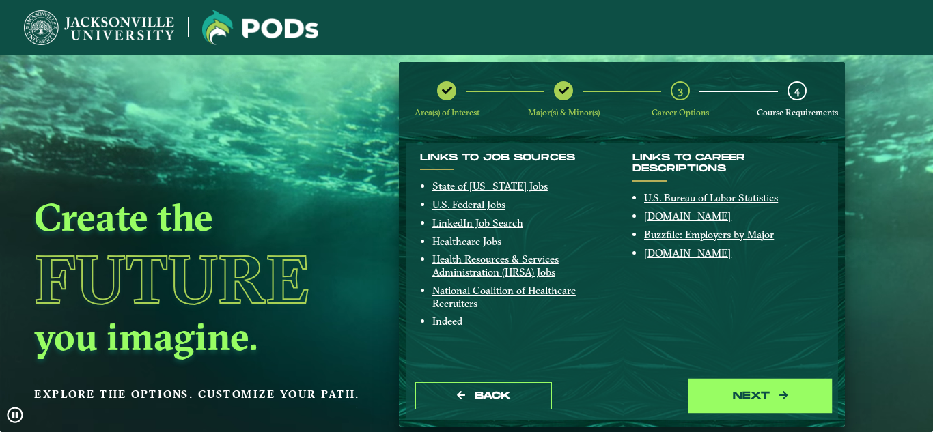
click at [742, 382] on button "next" at bounding box center [760, 396] width 137 height 28
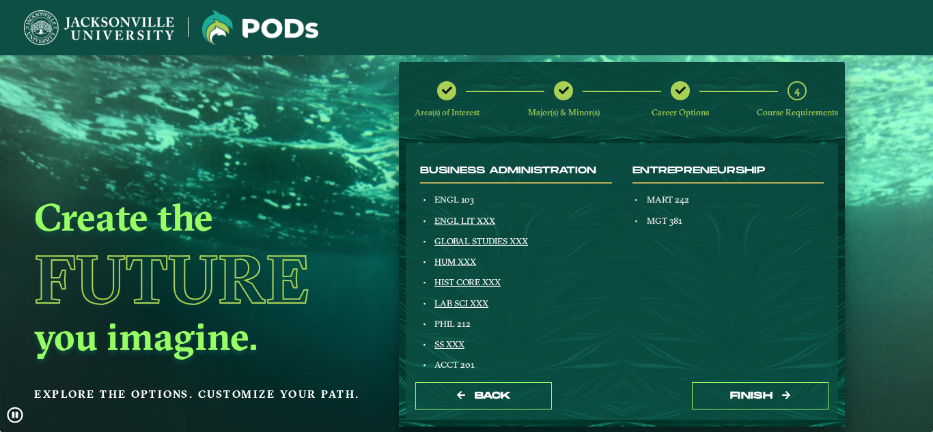
scroll to position [143, 0]
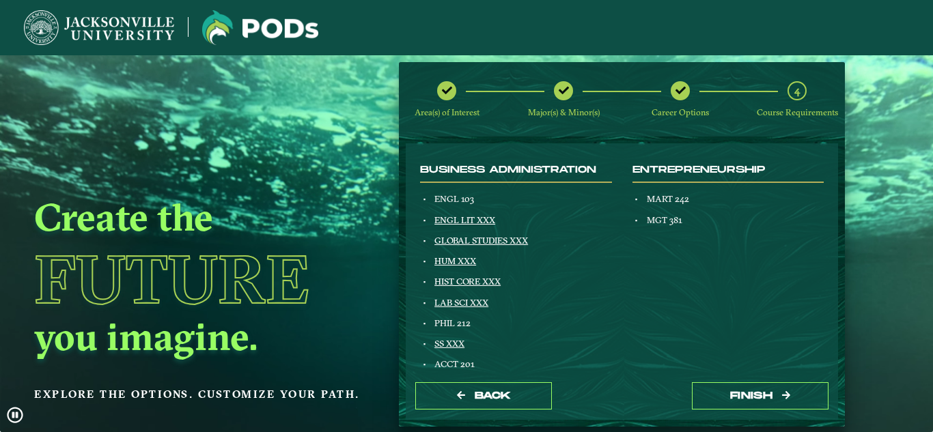
click at [664, 204] on div "MART 242" at bounding box center [734, 198] width 180 height 11
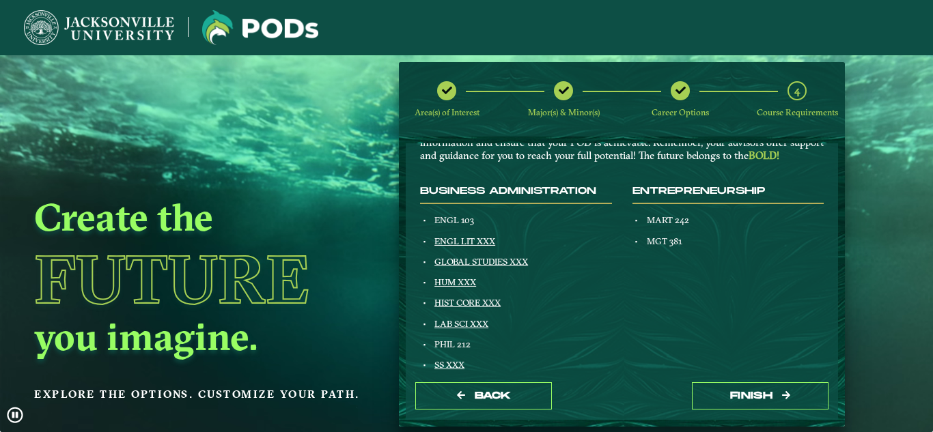
scroll to position [109, 0]
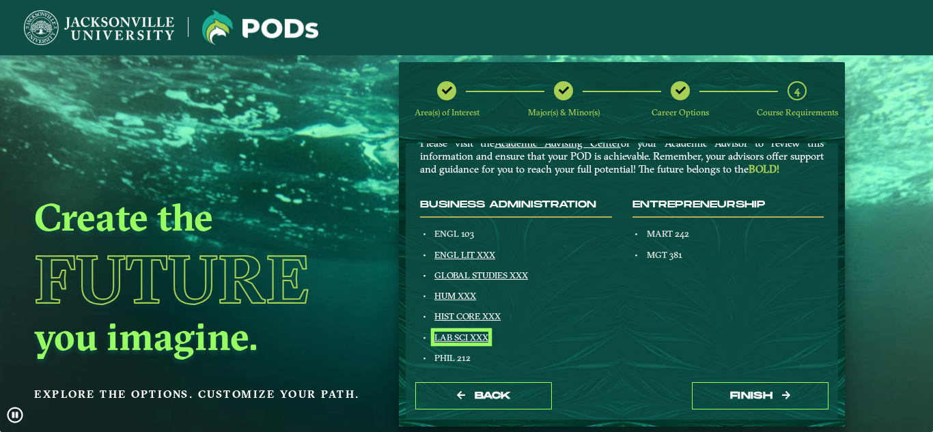
click at [457, 338] on link "LAB SCI XXX" at bounding box center [461, 337] width 54 height 11
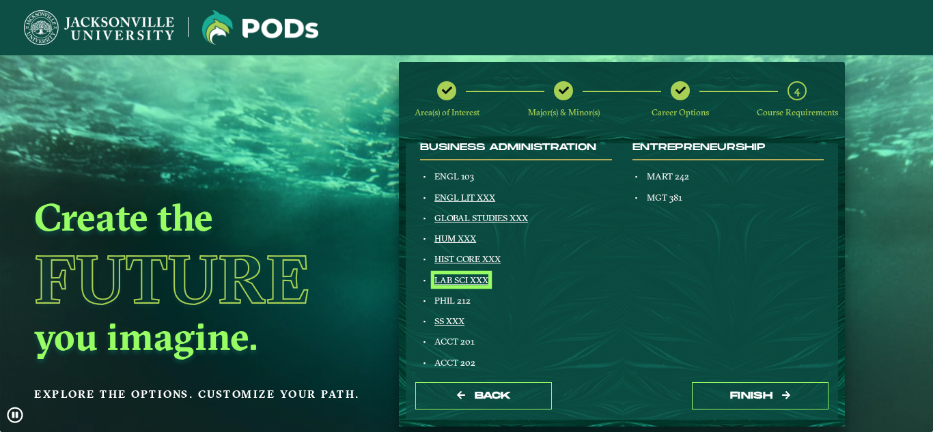
scroll to position [169, 0]
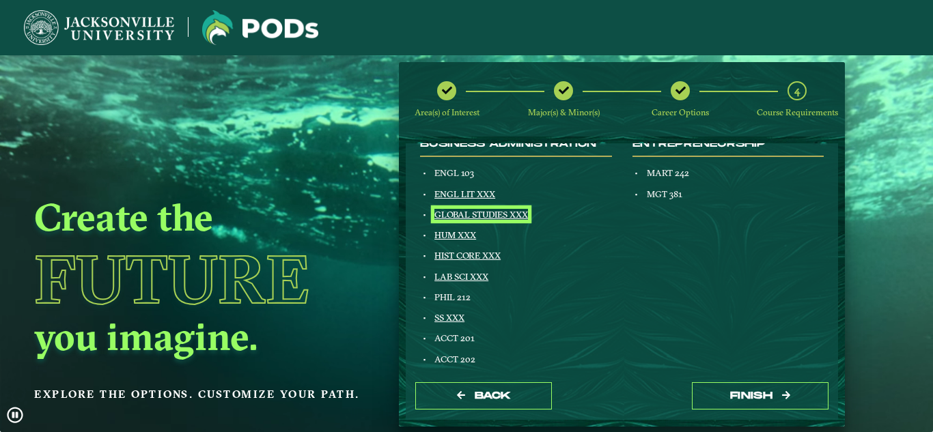
click at [511, 210] on link "GLOBAL STUDIES XXX" at bounding box center [481, 214] width 94 height 11
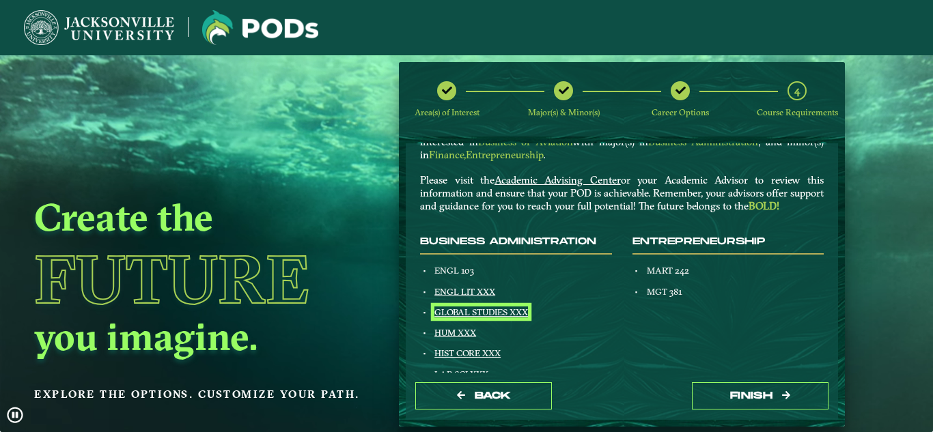
scroll to position [81, 0]
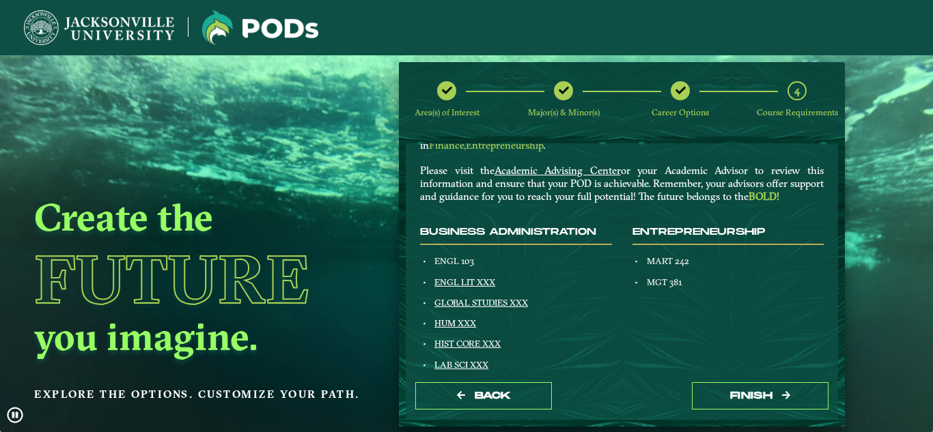
scroll to position [0, 0]
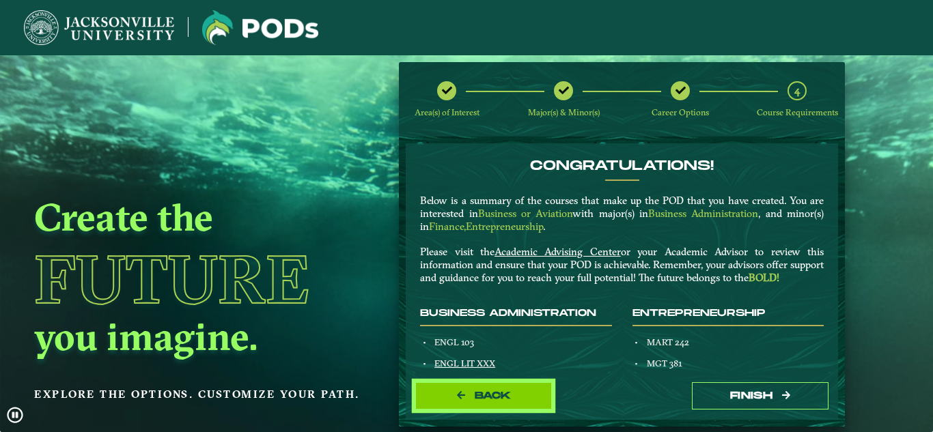
click at [475, 407] on button "Back" at bounding box center [483, 396] width 137 height 28
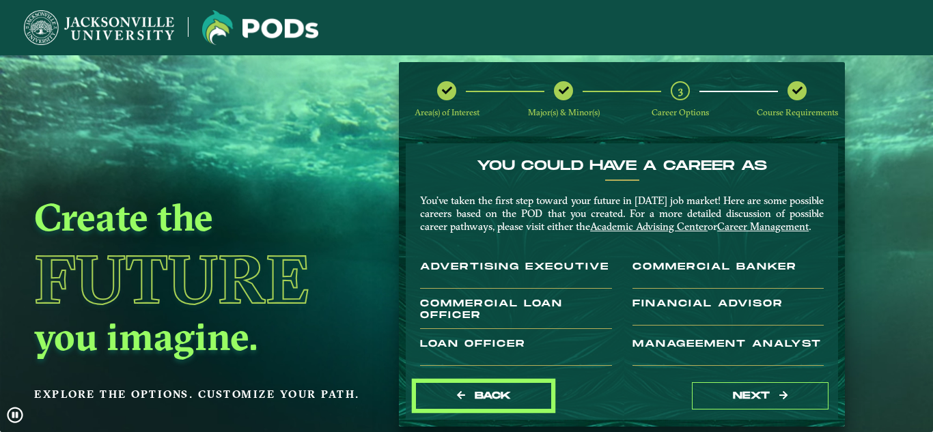
click at [475, 407] on button "Back" at bounding box center [483, 396] width 137 height 28
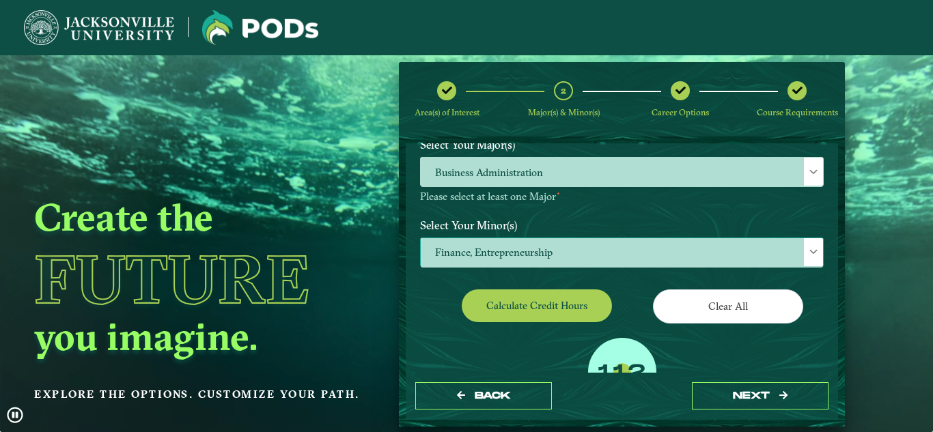
scroll to position [150, 0]
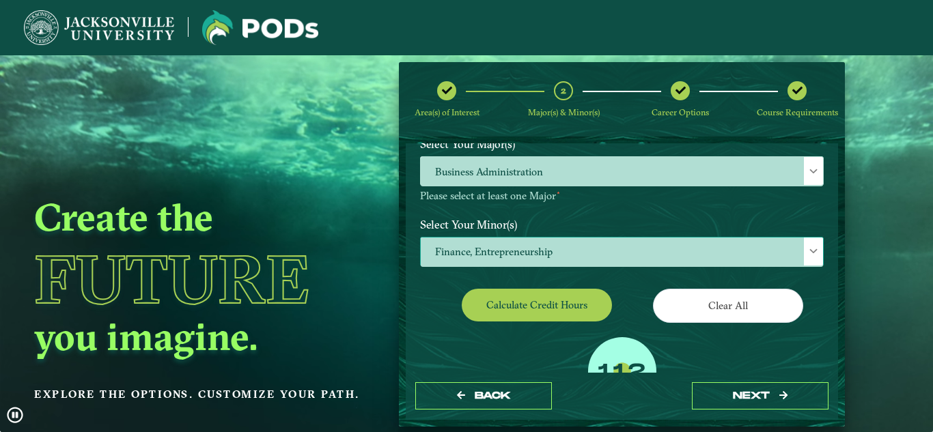
click at [600, 246] on span "Finance, Entrepreneurship" at bounding box center [622, 252] width 402 height 29
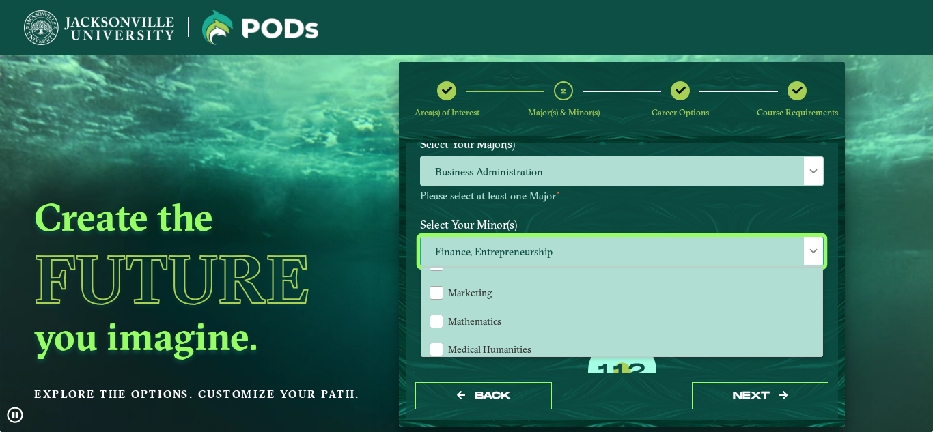
scroll to position [972, 0]
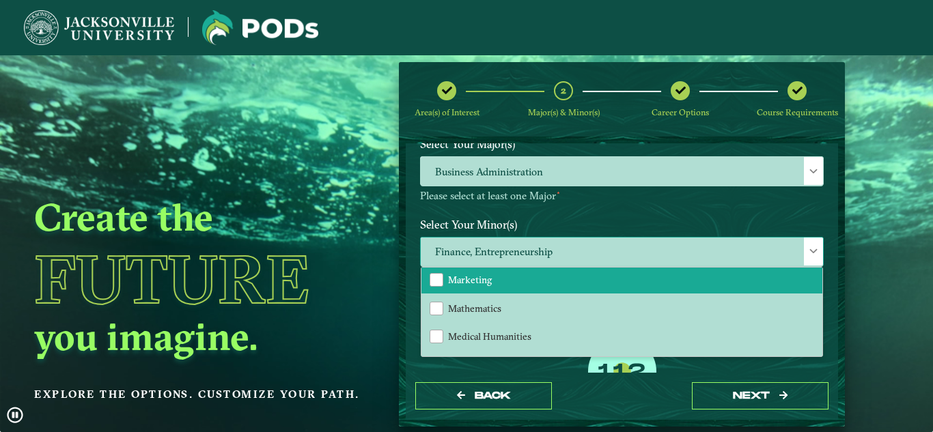
click at [535, 289] on li "Marketing" at bounding box center [621, 280] width 401 height 29
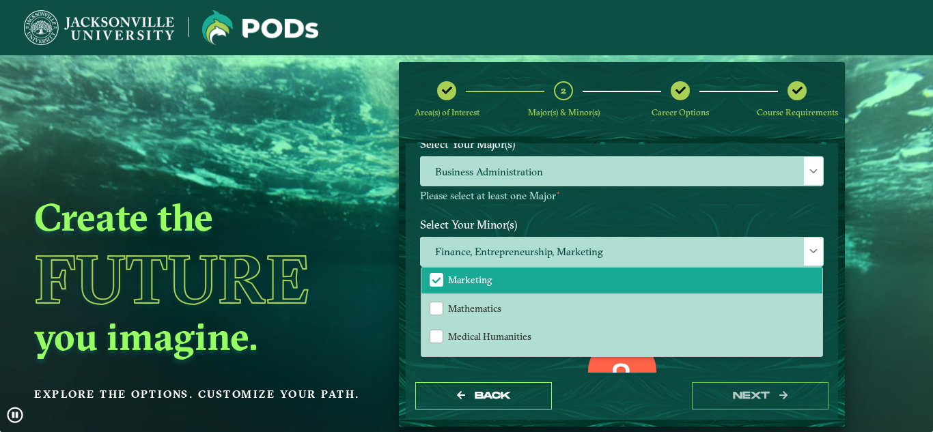
click at [685, 385] on div "Back next" at bounding box center [622, 396] width 432 height 47
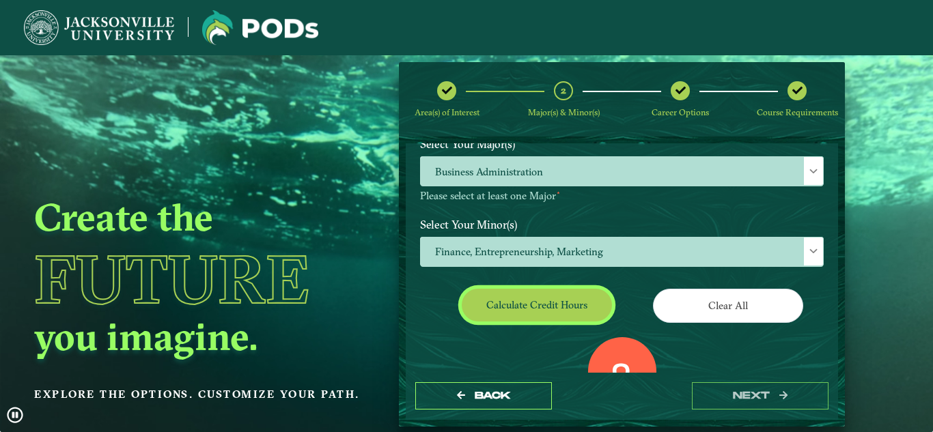
click at [547, 298] on button "Calculate credit hours" at bounding box center [537, 305] width 150 height 32
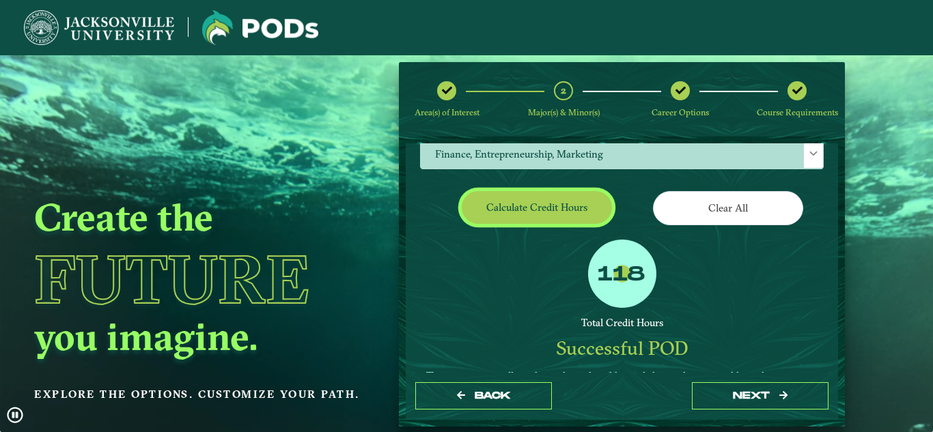
scroll to position [248, 0]
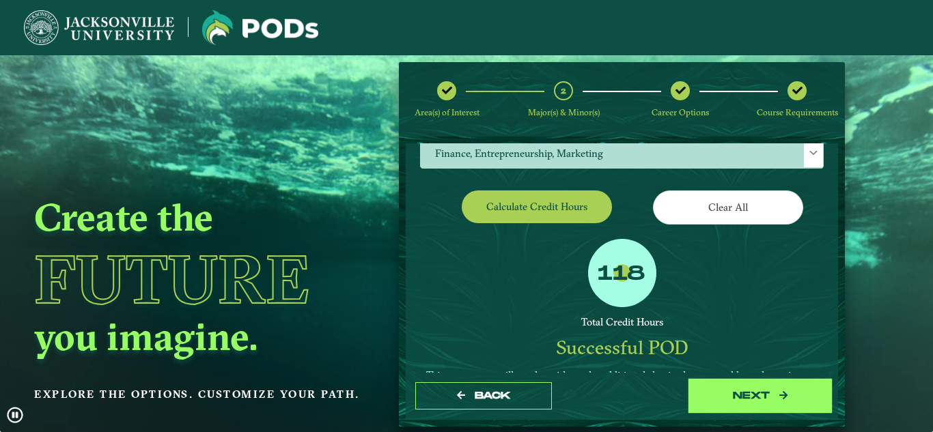
click at [706, 388] on button "next" at bounding box center [760, 396] width 137 height 28
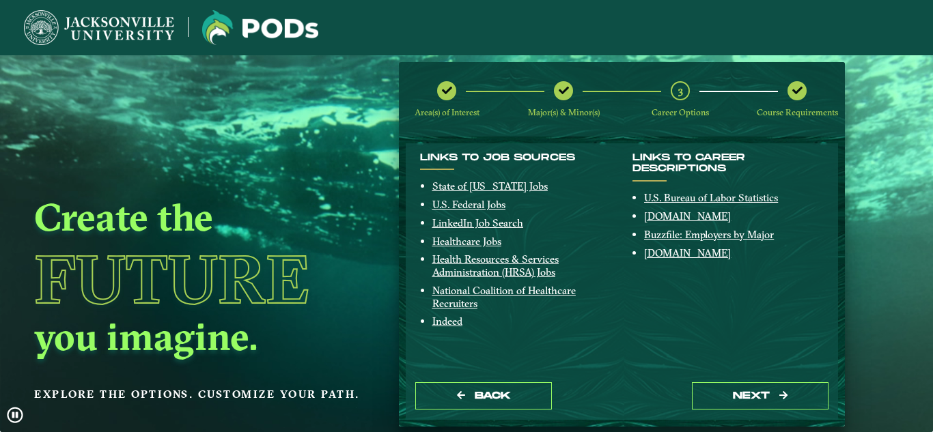
scroll to position [55, 0]
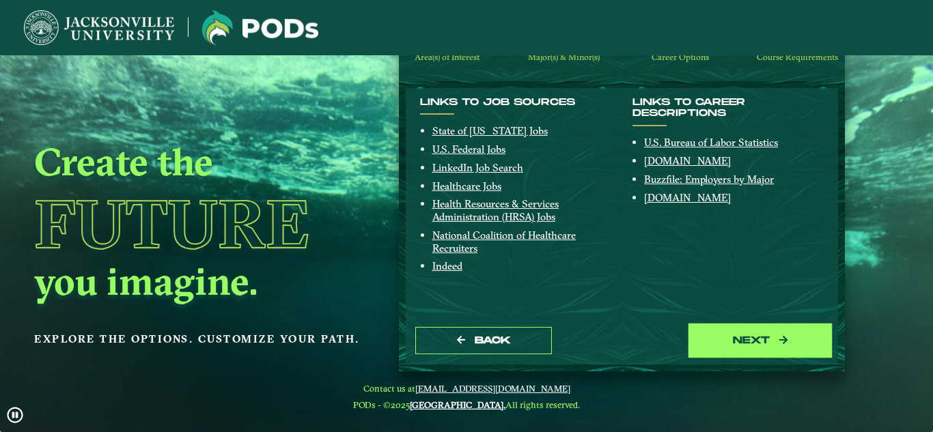
click at [734, 354] on button "next" at bounding box center [760, 341] width 137 height 28
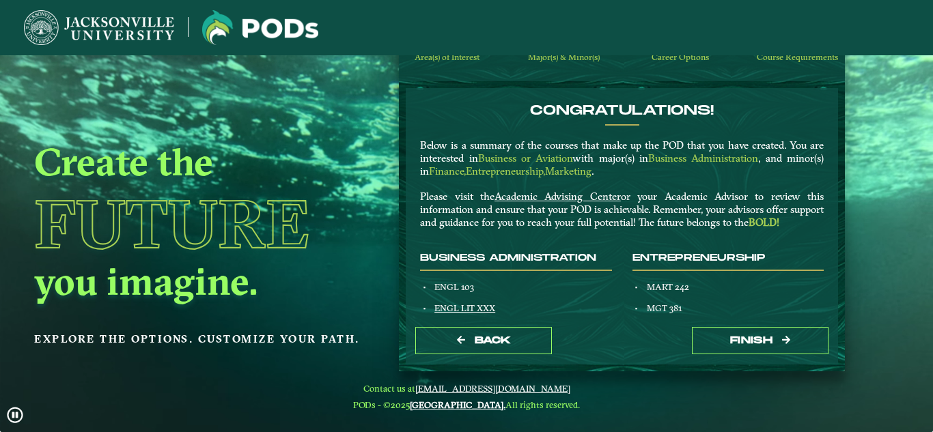
click at [734, 354] on button "Finish" at bounding box center [760, 341] width 137 height 28
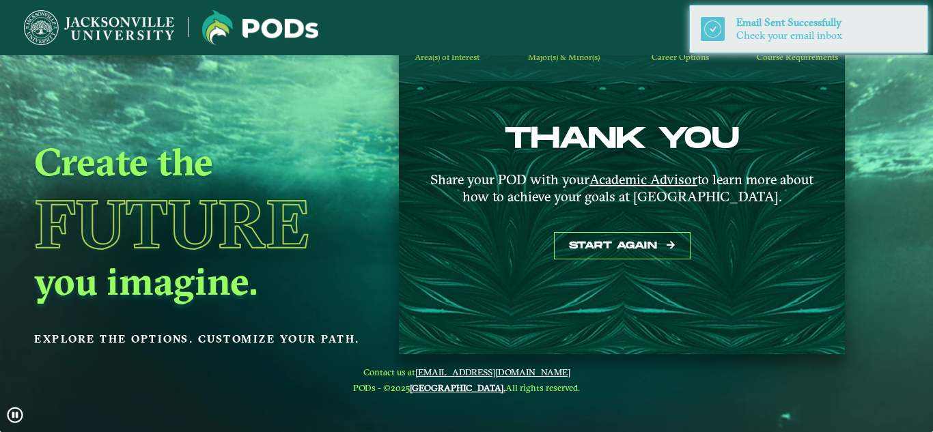
scroll to position [0, 0]
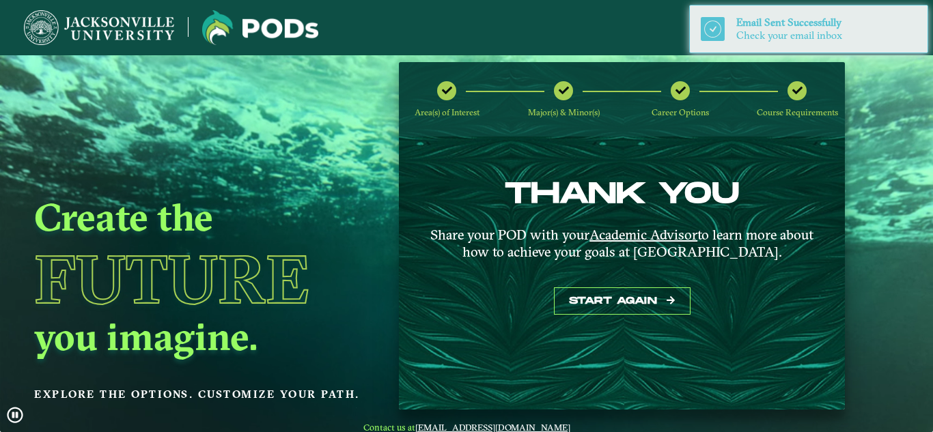
click at [679, 99] on div at bounding box center [680, 90] width 19 height 19
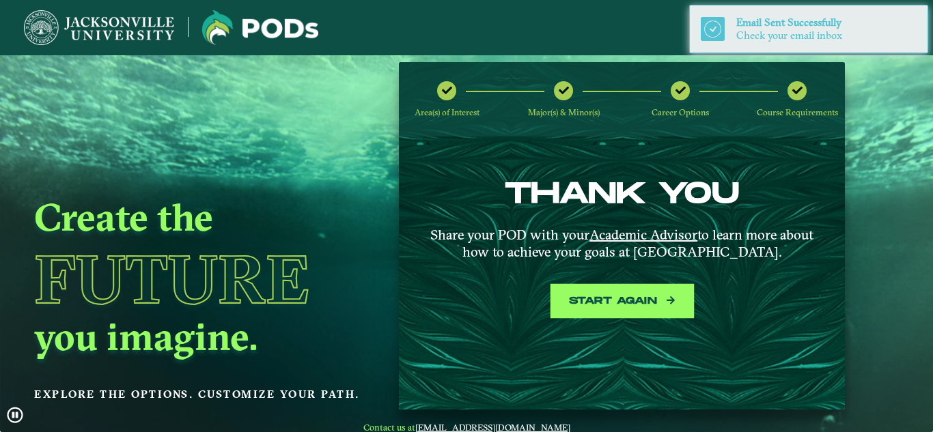
click at [643, 304] on button "Start again" at bounding box center [622, 301] width 137 height 28
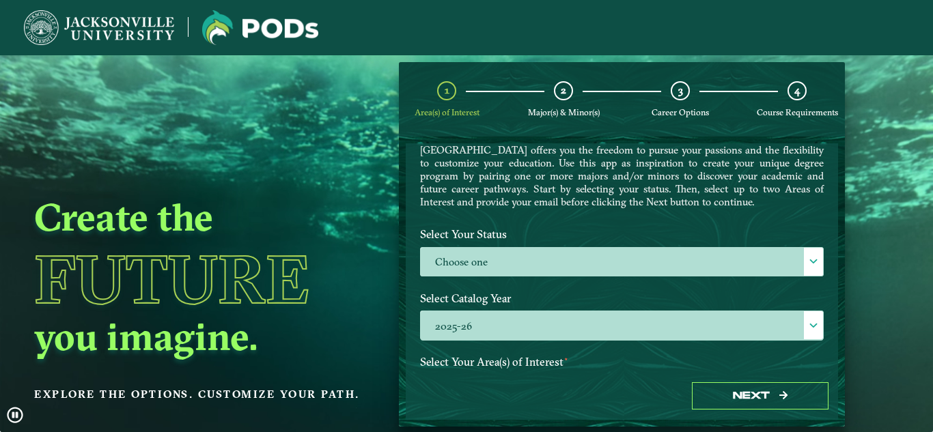
scroll to position [52, 0]
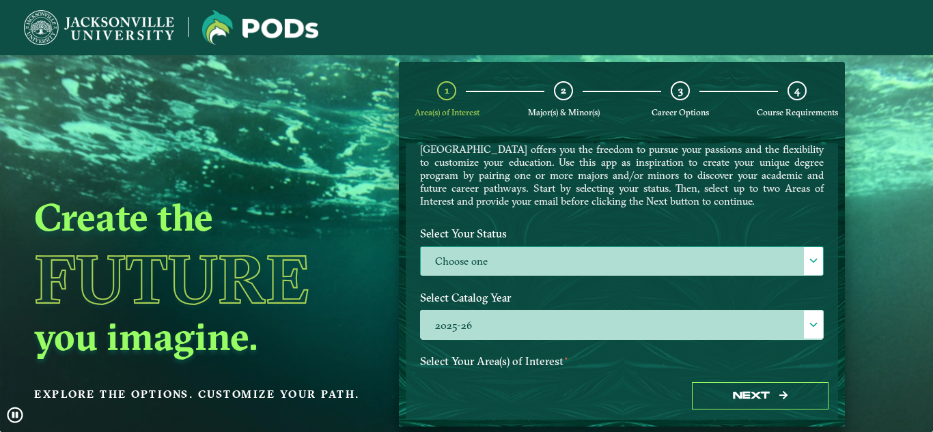
click at [519, 263] on label "Choose one" at bounding box center [622, 261] width 402 height 29
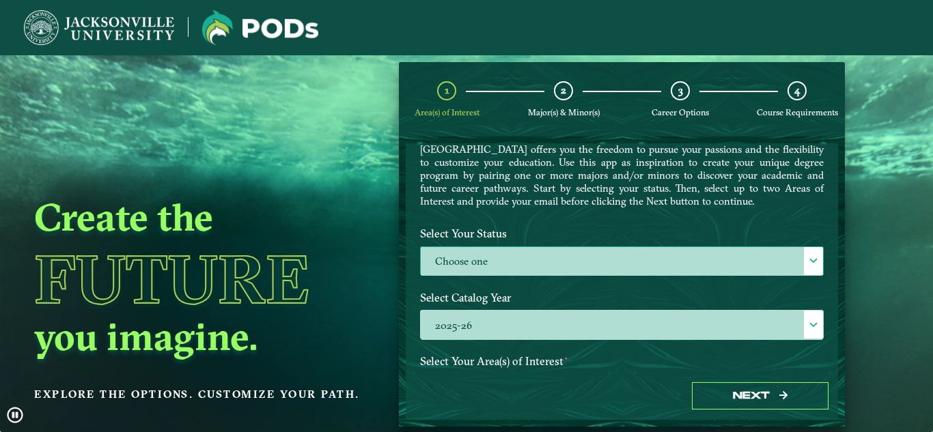
scroll to position [8, 63]
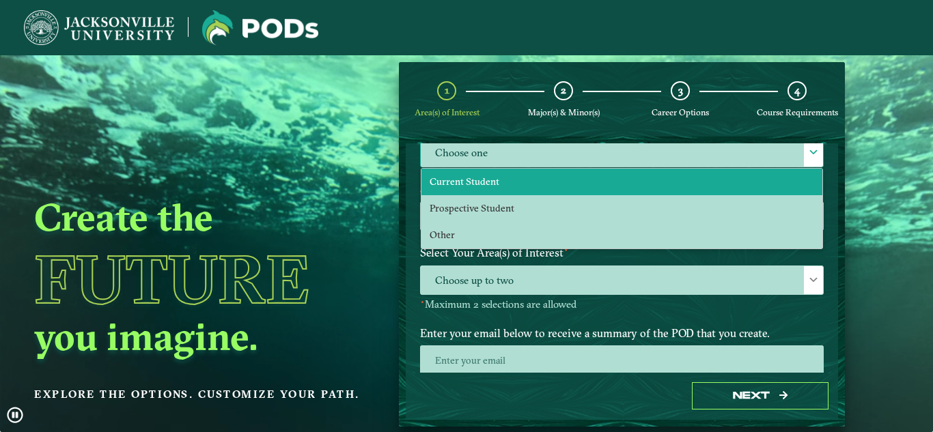
click at [496, 188] on li "Current Student" at bounding box center [621, 182] width 401 height 27
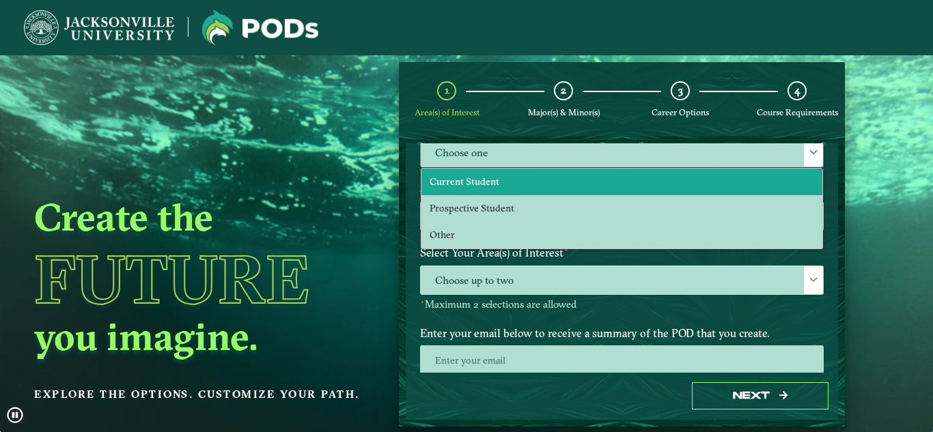
scroll to position [40, 0]
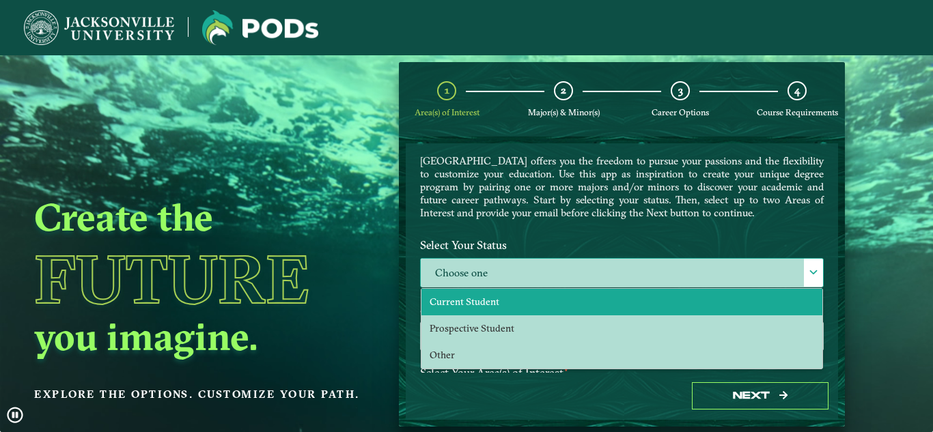
select select "[object Object]"
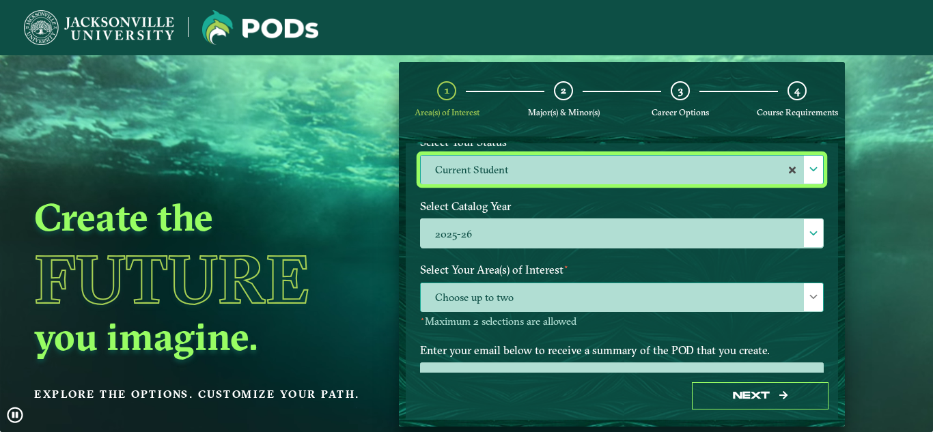
scroll to position [177, 0]
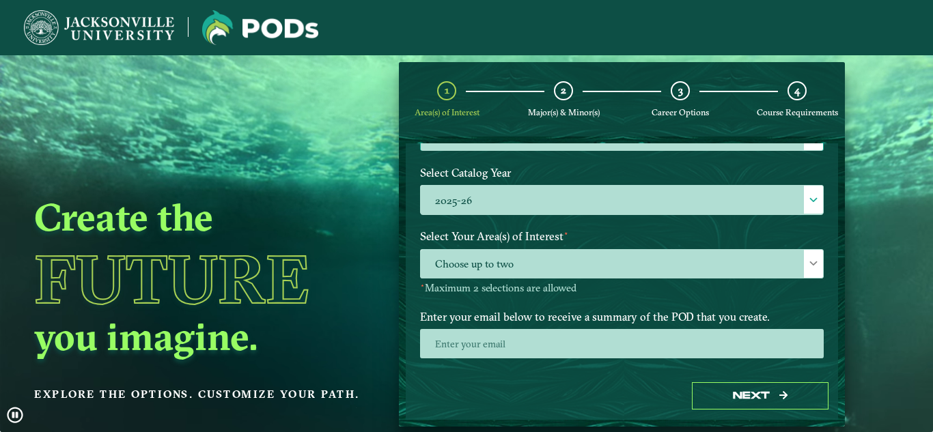
click at [514, 284] on p "⋆ Maximum 2 selections are allowed" at bounding box center [622, 288] width 404 height 13
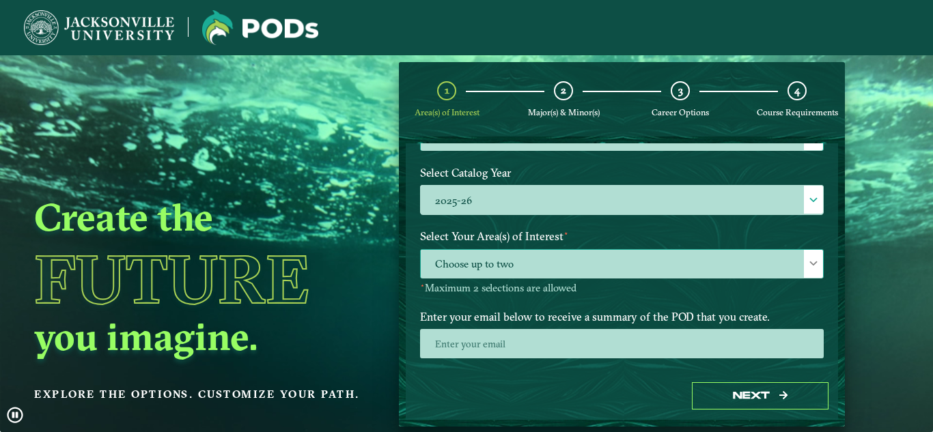
click at [508, 272] on span "Choose up to two" at bounding box center [622, 264] width 402 height 29
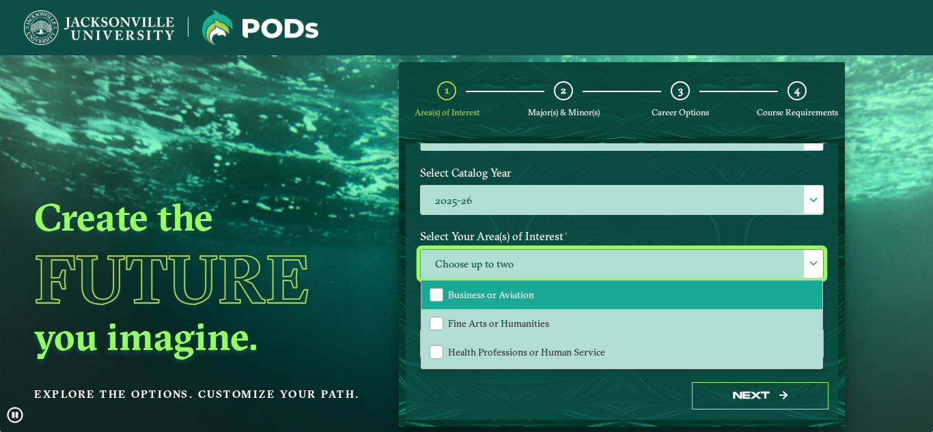
scroll to position [71, 0]
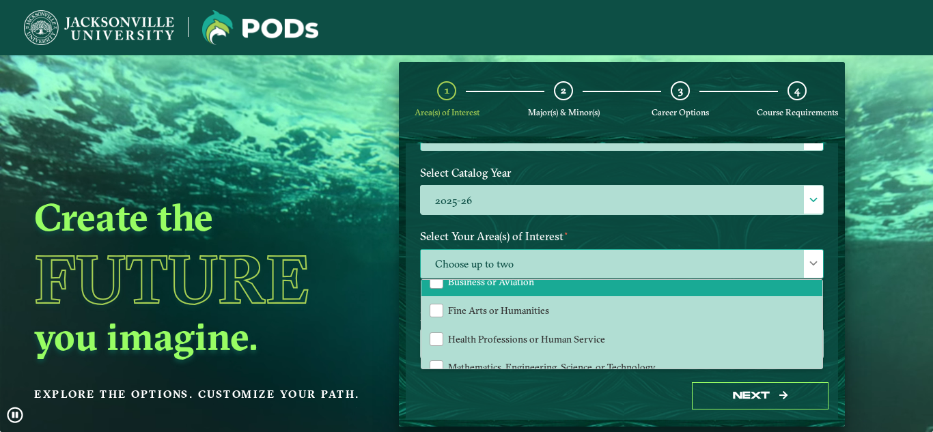
click at [459, 290] on li "Business or Aviation" at bounding box center [621, 282] width 401 height 29
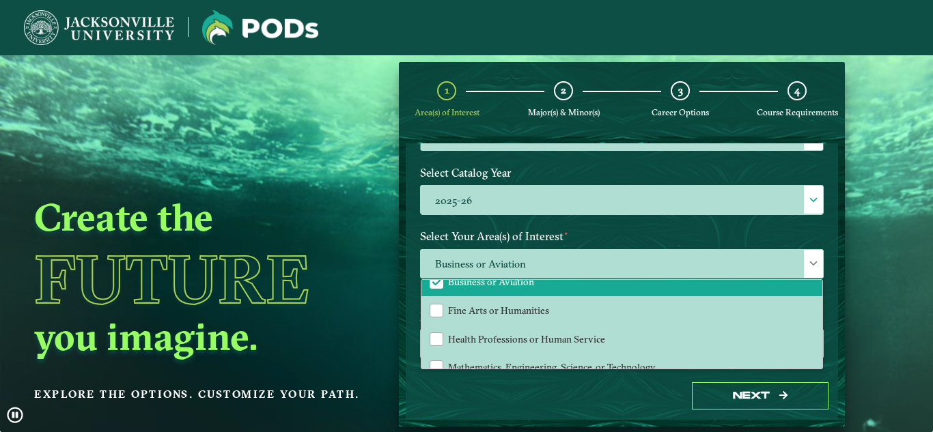
click at [494, 390] on div "Next" at bounding box center [622, 396] width 432 height 47
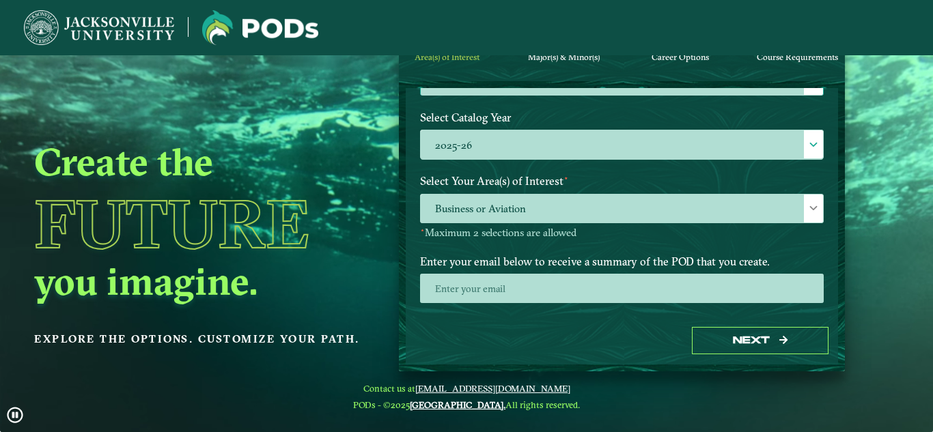
scroll to position [216, 0]
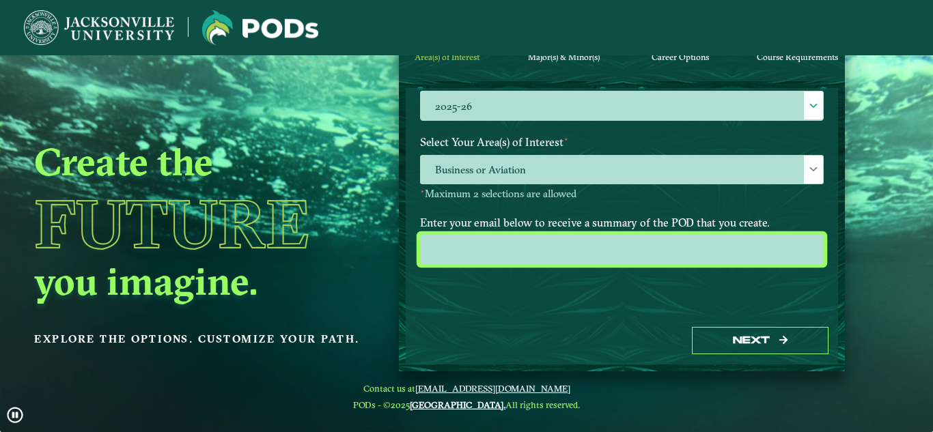
click at [498, 255] on input "email" at bounding box center [622, 249] width 404 height 29
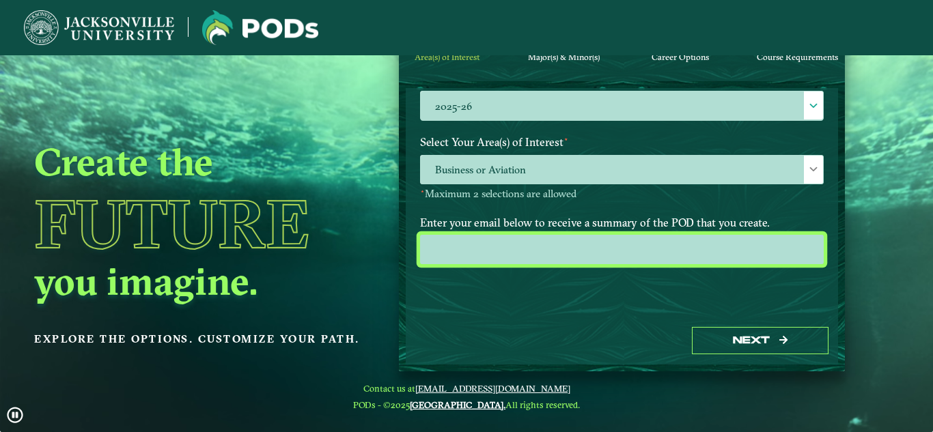
type input "[EMAIL_ADDRESS][DOMAIN_NAME]"
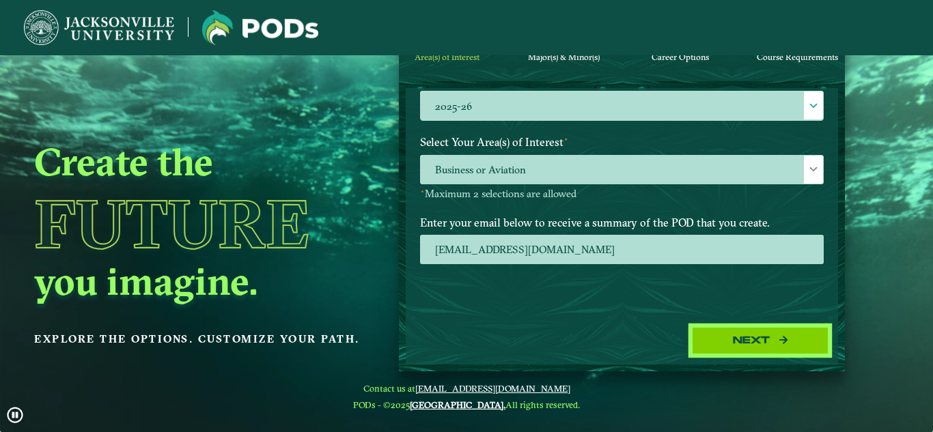
click at [766, 352] on button "Next" at bounding box center [760, 341] width 137 height 28
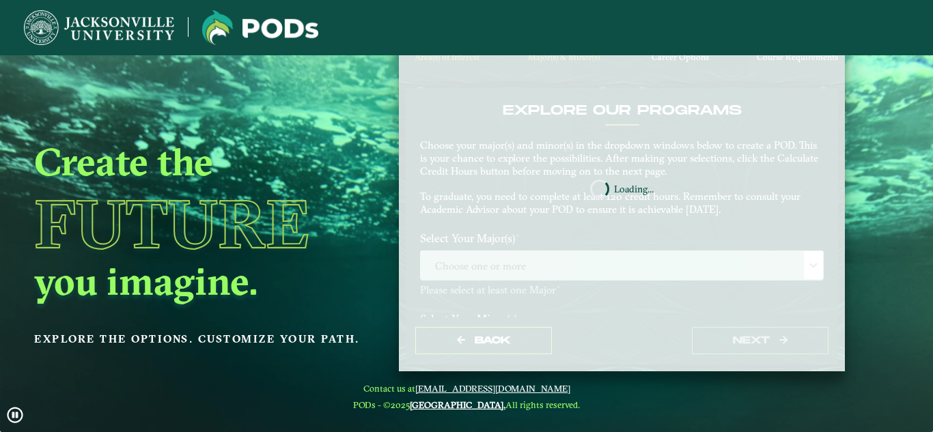
scroll to position [0, 0]
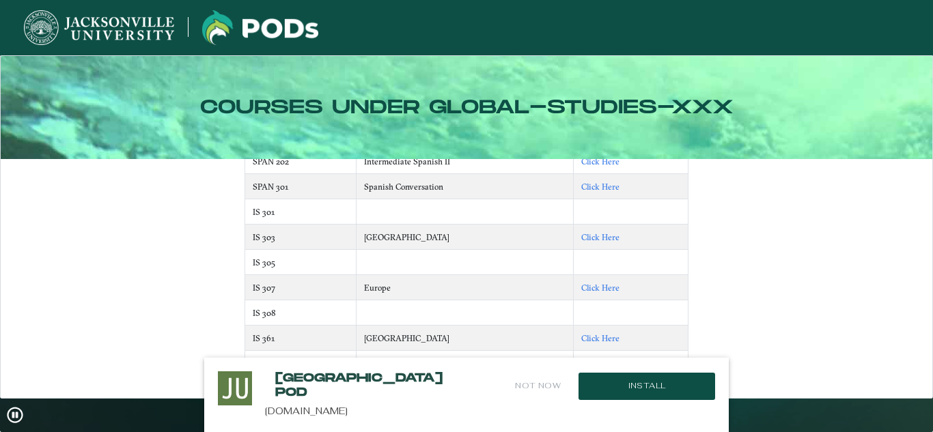
scroll to position [20, 0]
